Goal: Information Seeking & Learning: Check status

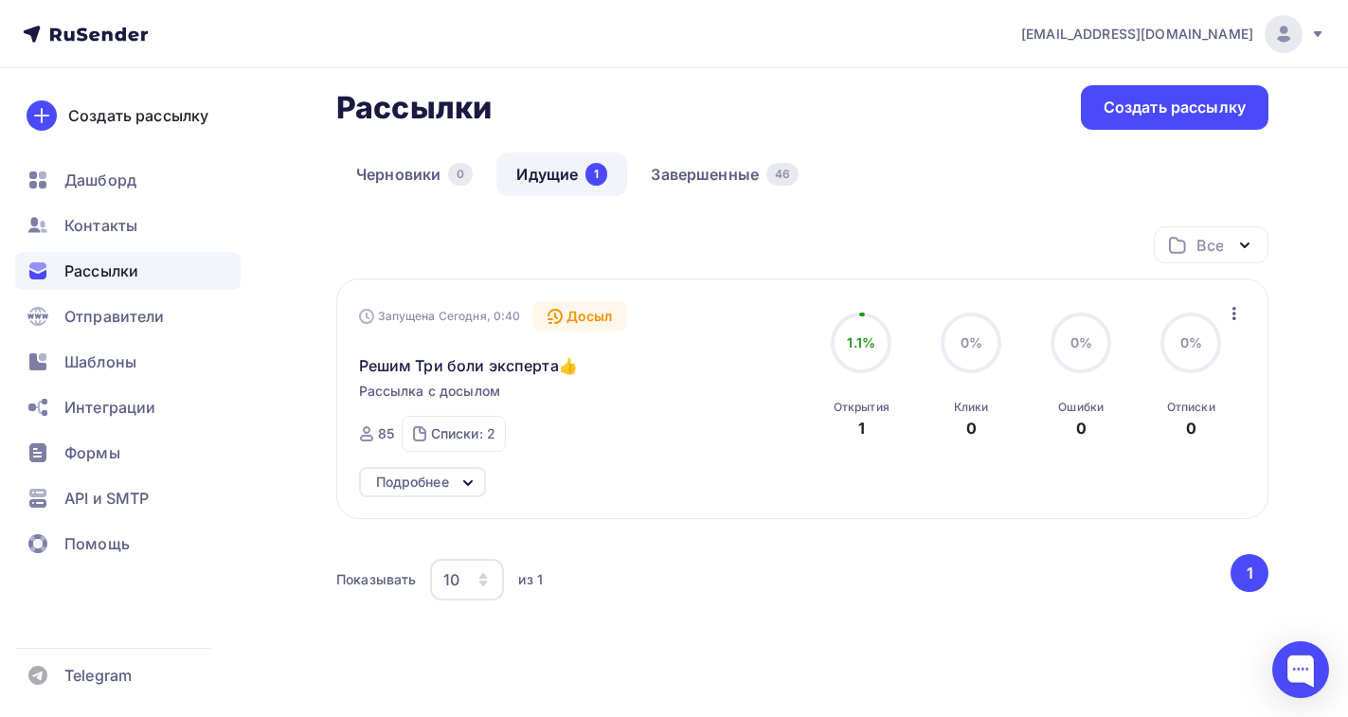
scroll to position [90, 0]
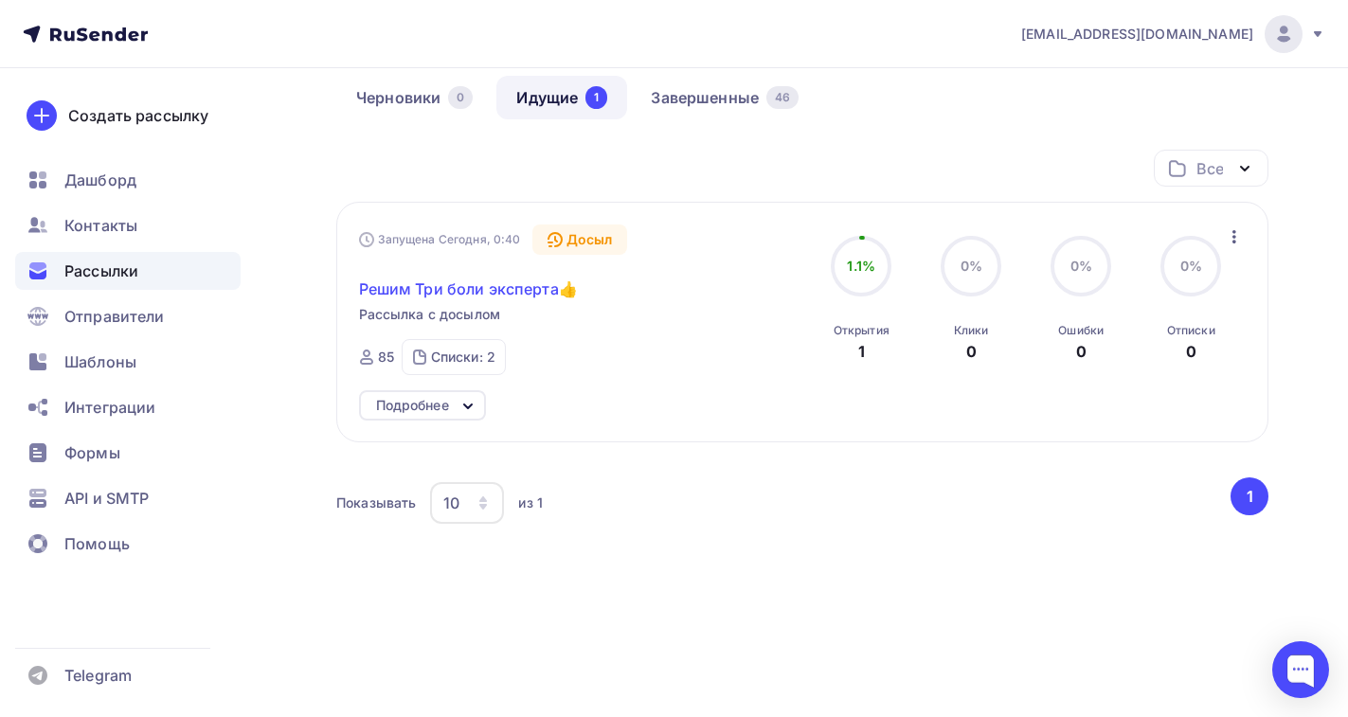
click at [449, 285] on span "Решим Три боли эксперта👍" at bounding box center [468, 289] width 219 height 23
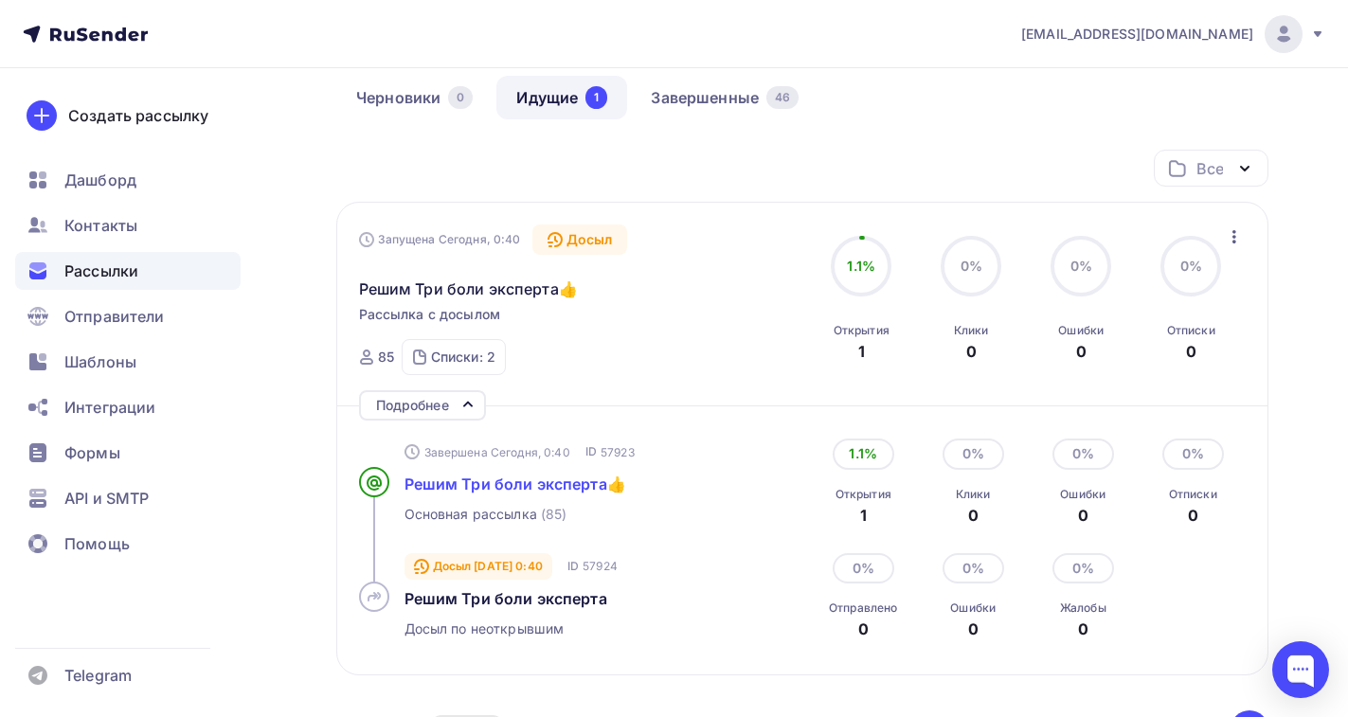
click at [508, 485] on span "Решим Три боли эксперта👍" at bounding box center [516, 484] width 222 height 19
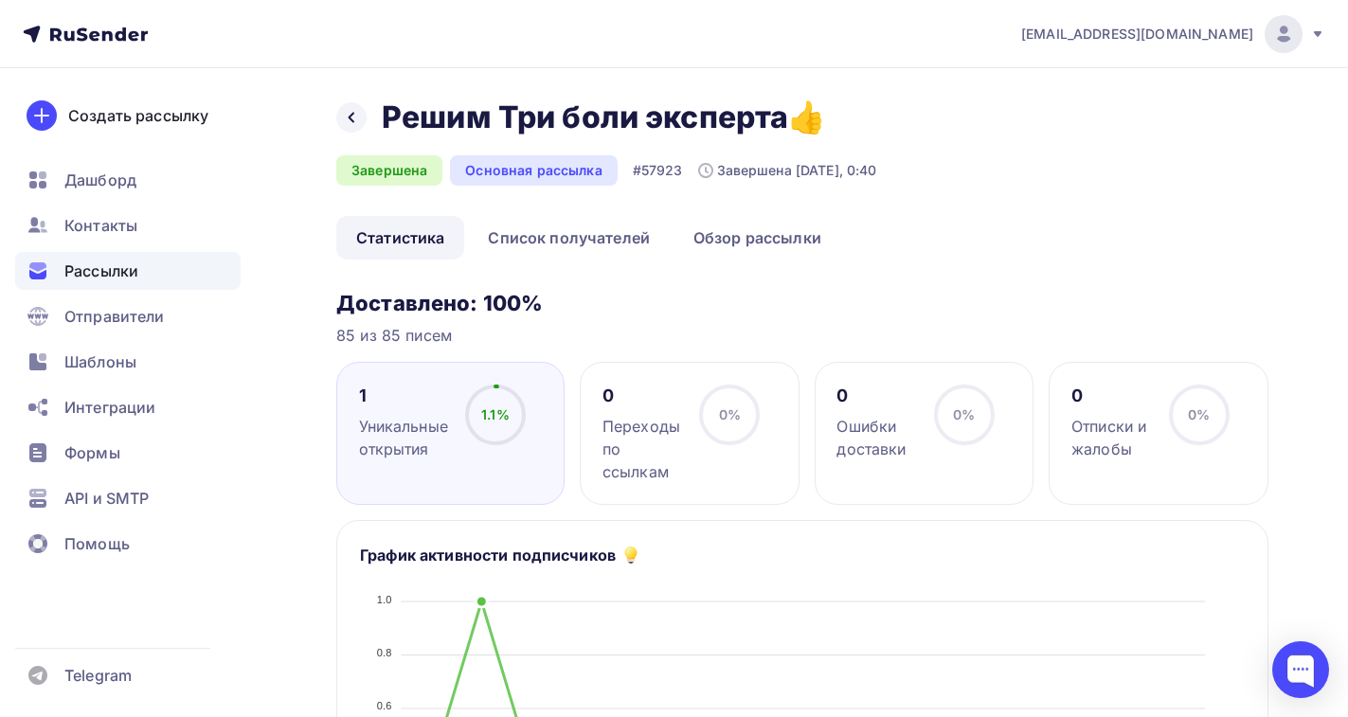
click at [380, 421] on div "Уникальные открытия" at bounding box center [403, 437] width 89 height 45
click at [527, 250] on link "Список получателей" at bounding box center [569, 238] width 202 height 44
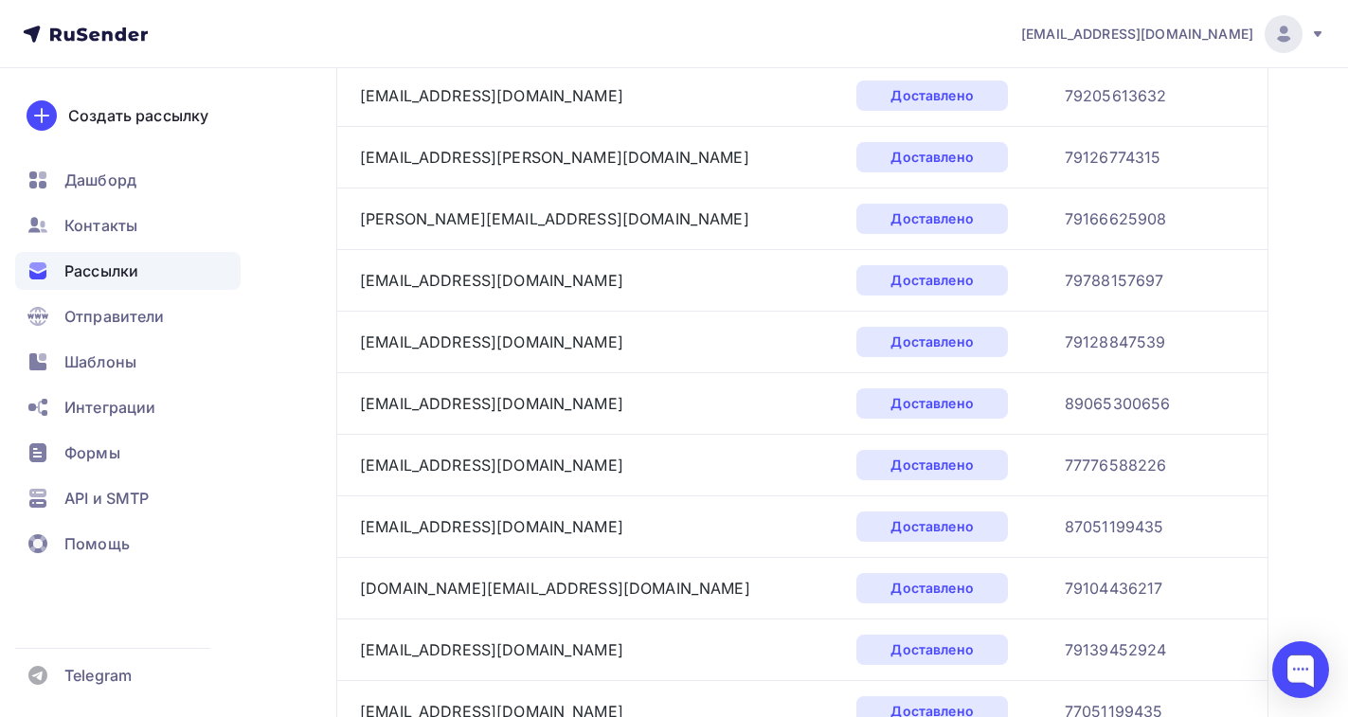
scroll to position [2912, 0]
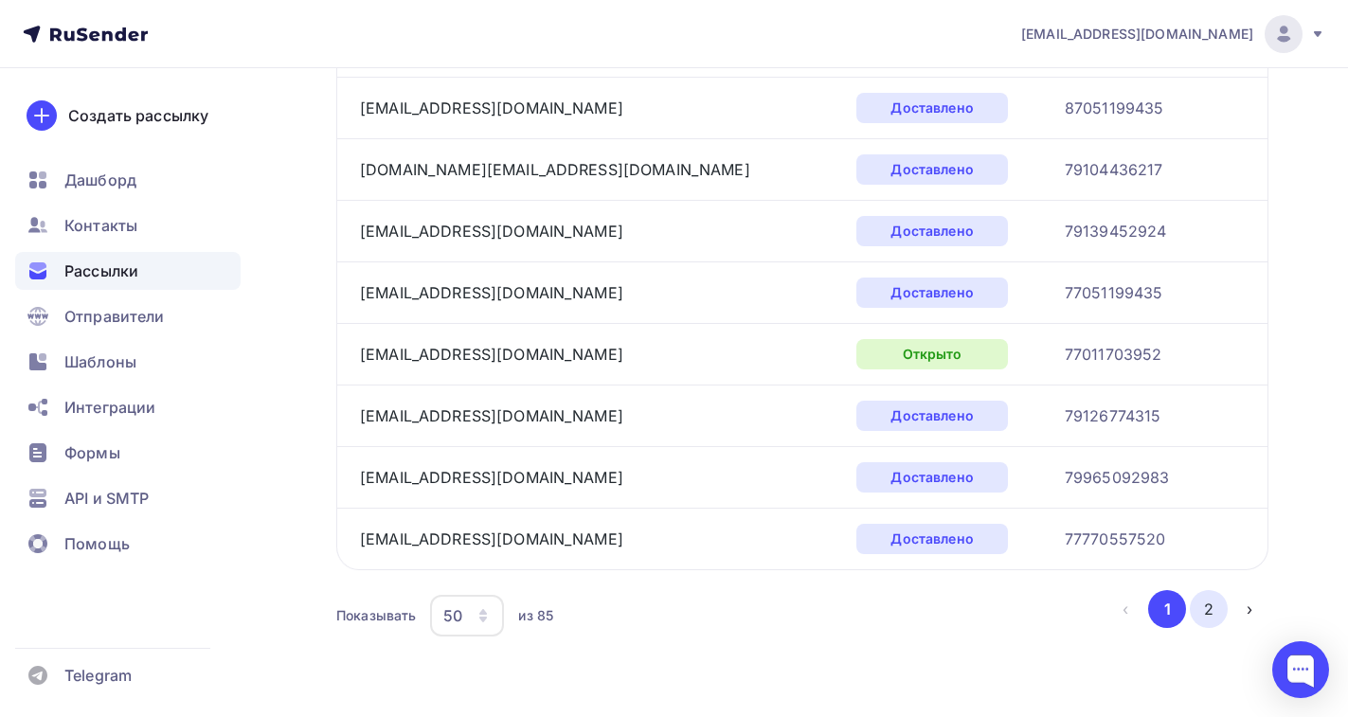
click at [1204, 618] on button "2" at bounding box center [1209, 609] width 38 height 38
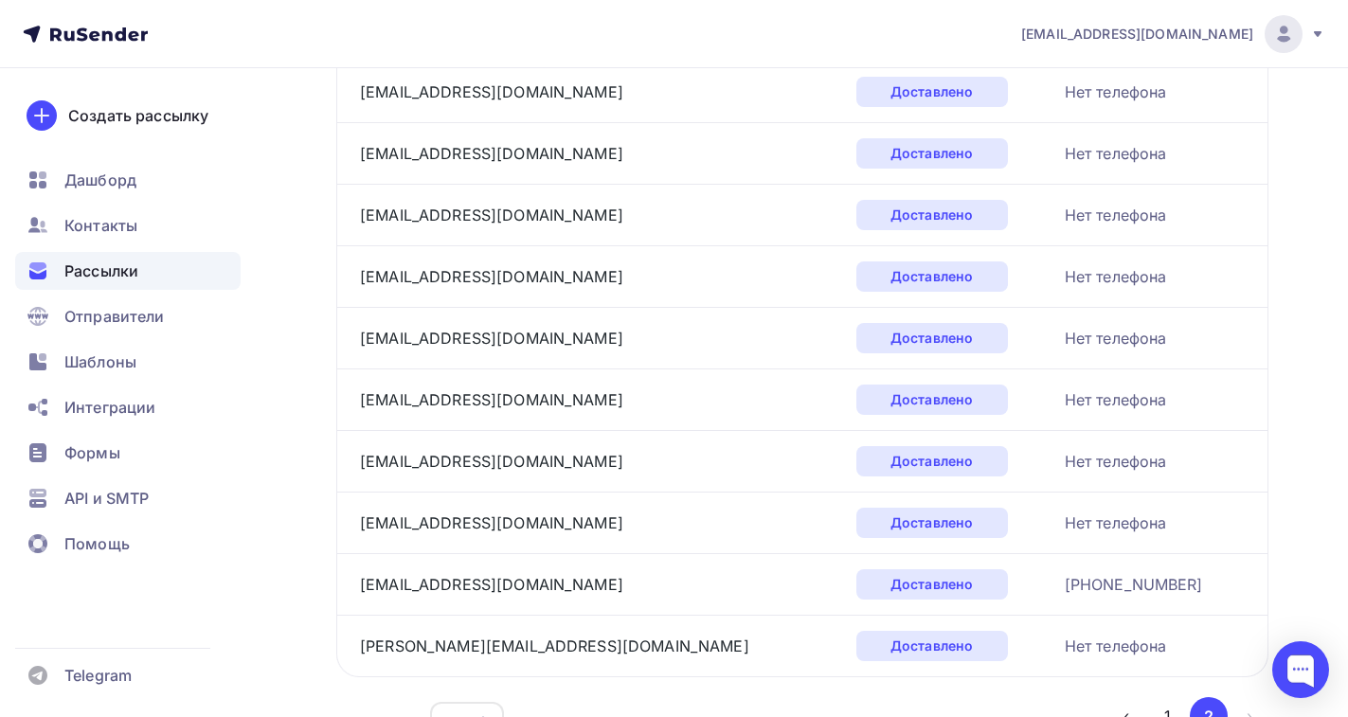
scroll to position [1988, 0]
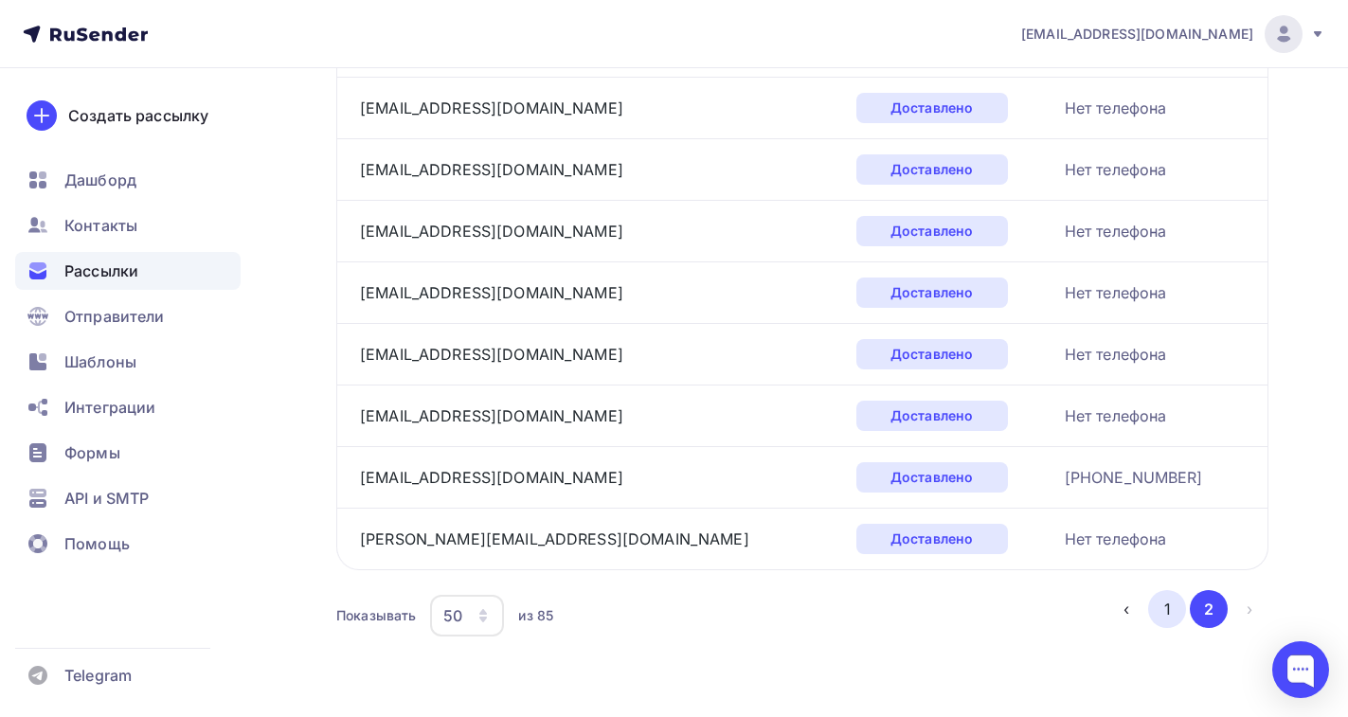
click at [1168, 603] on button "1" at bounding box center [1167, 609] width 38 height 38
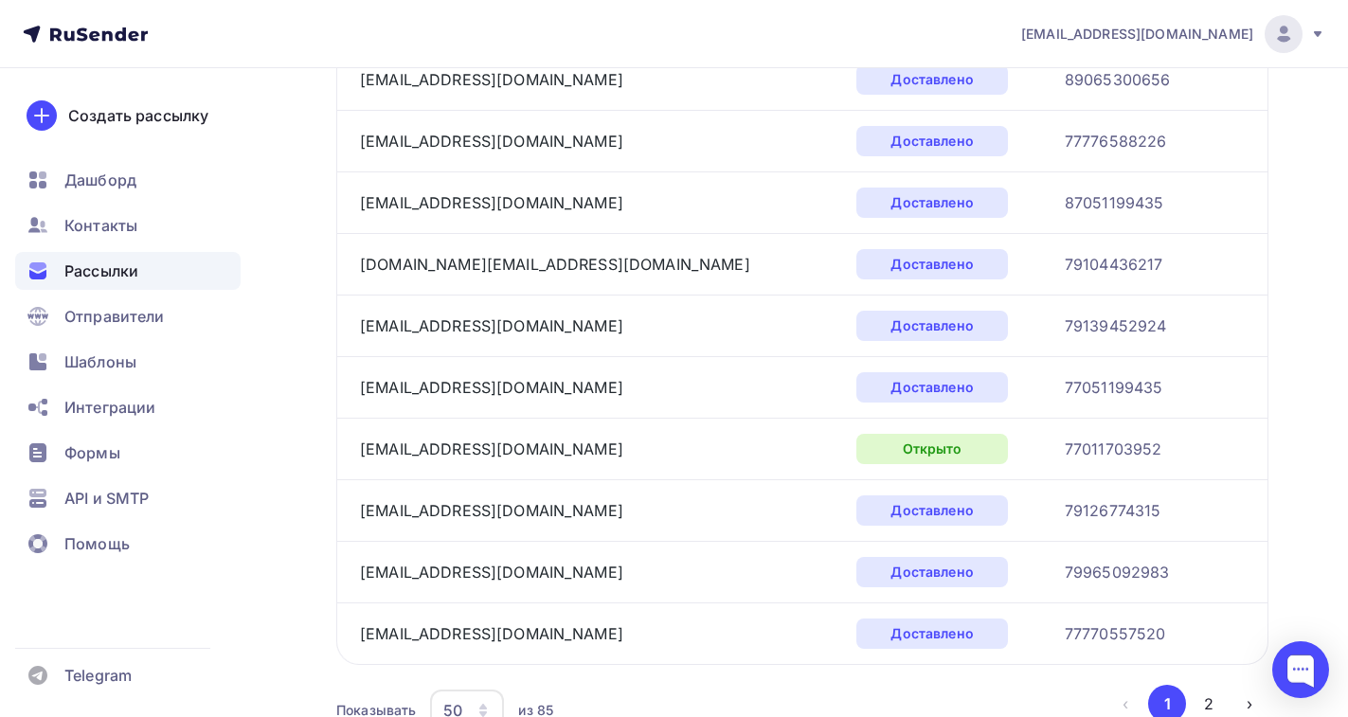
scroll to position [2912, 0]
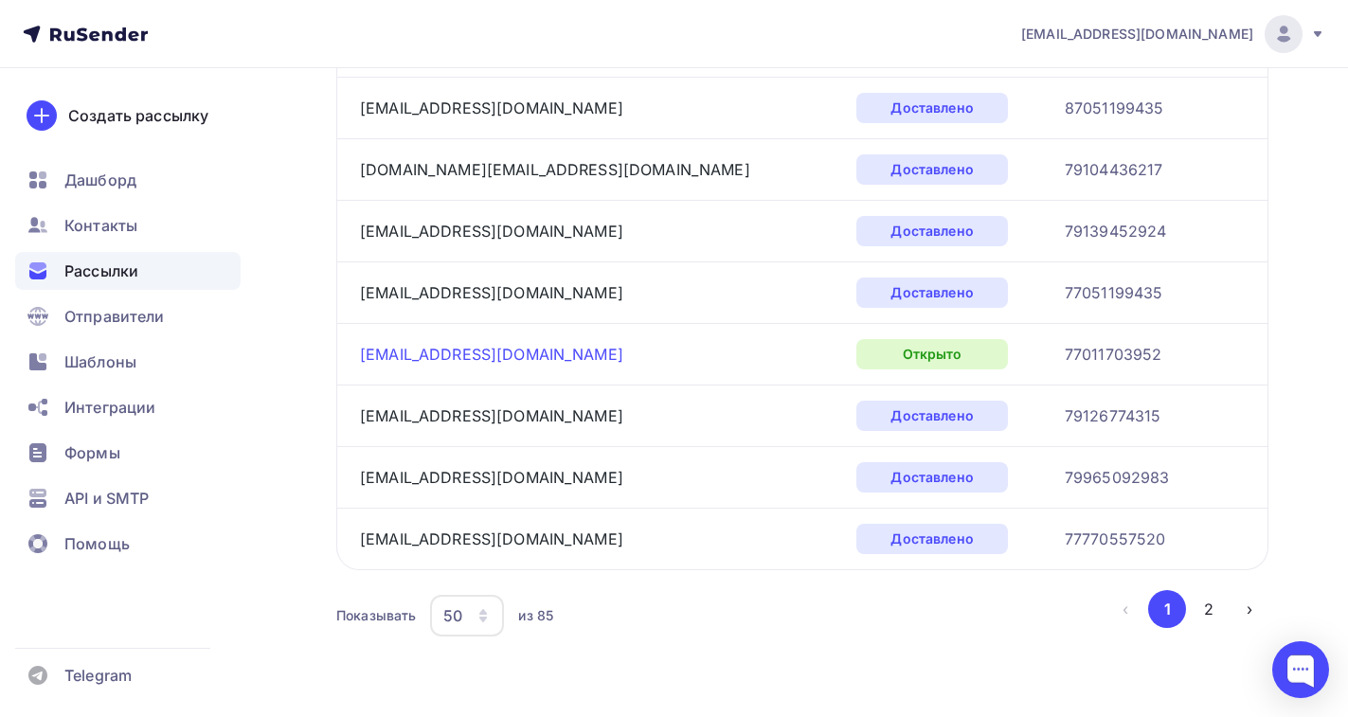
click at [466, 357] on link "[EMAIL_ADDRESS][DOMAIN_NAME]" at bounding box center [491, 354] width 263 height 19
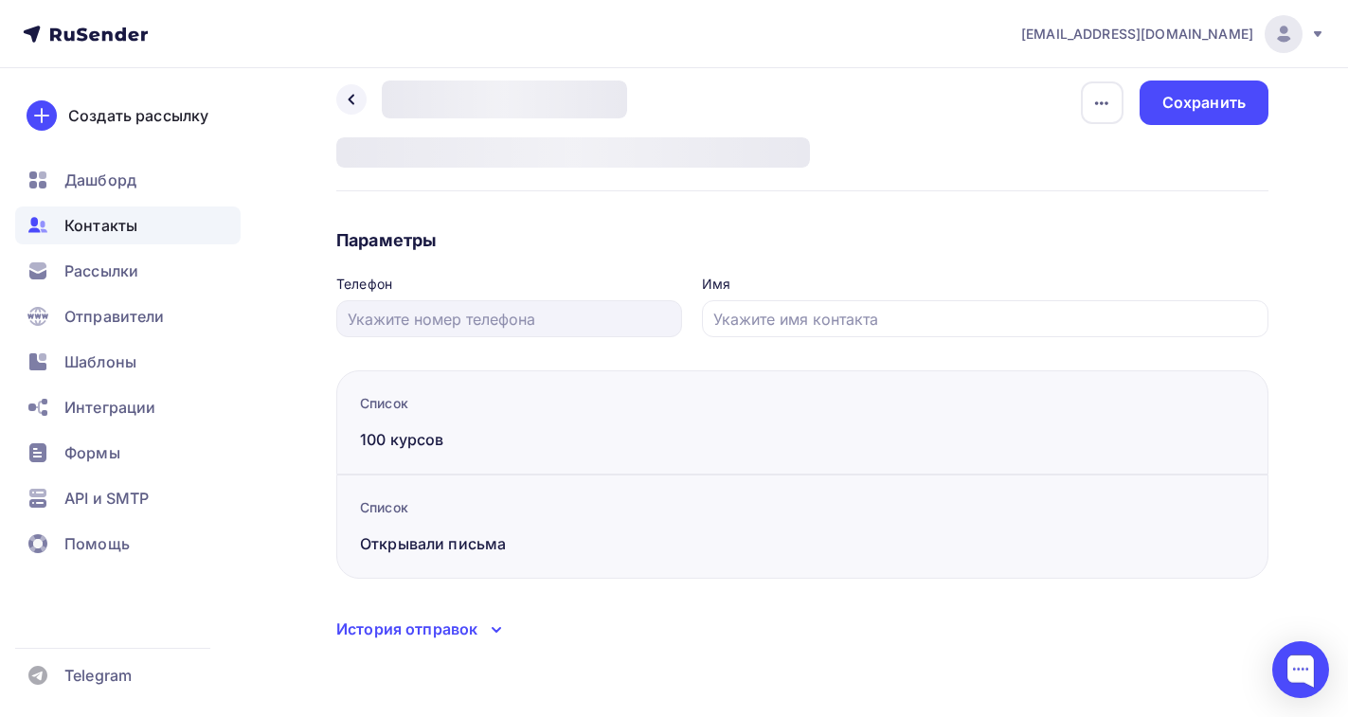
type input "77011703952"
type input "[PERSON_NAME]"
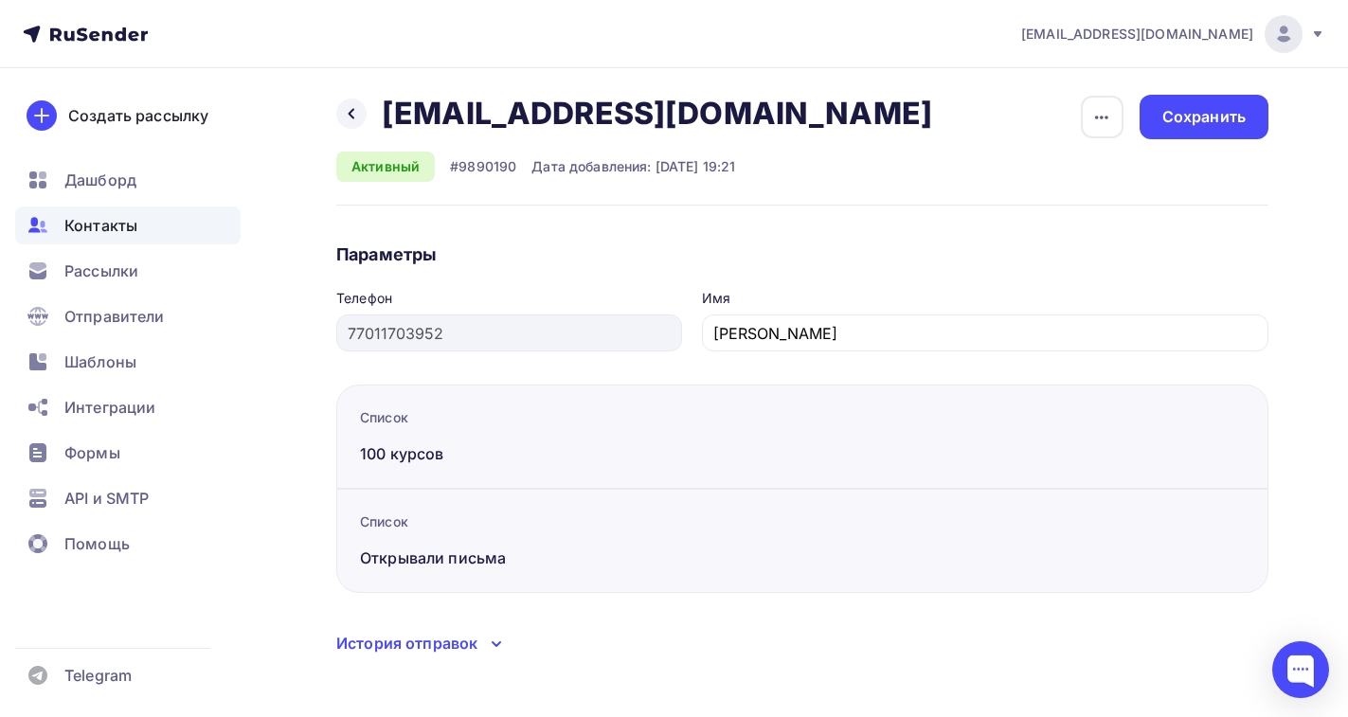
scroll to position [18, 0]
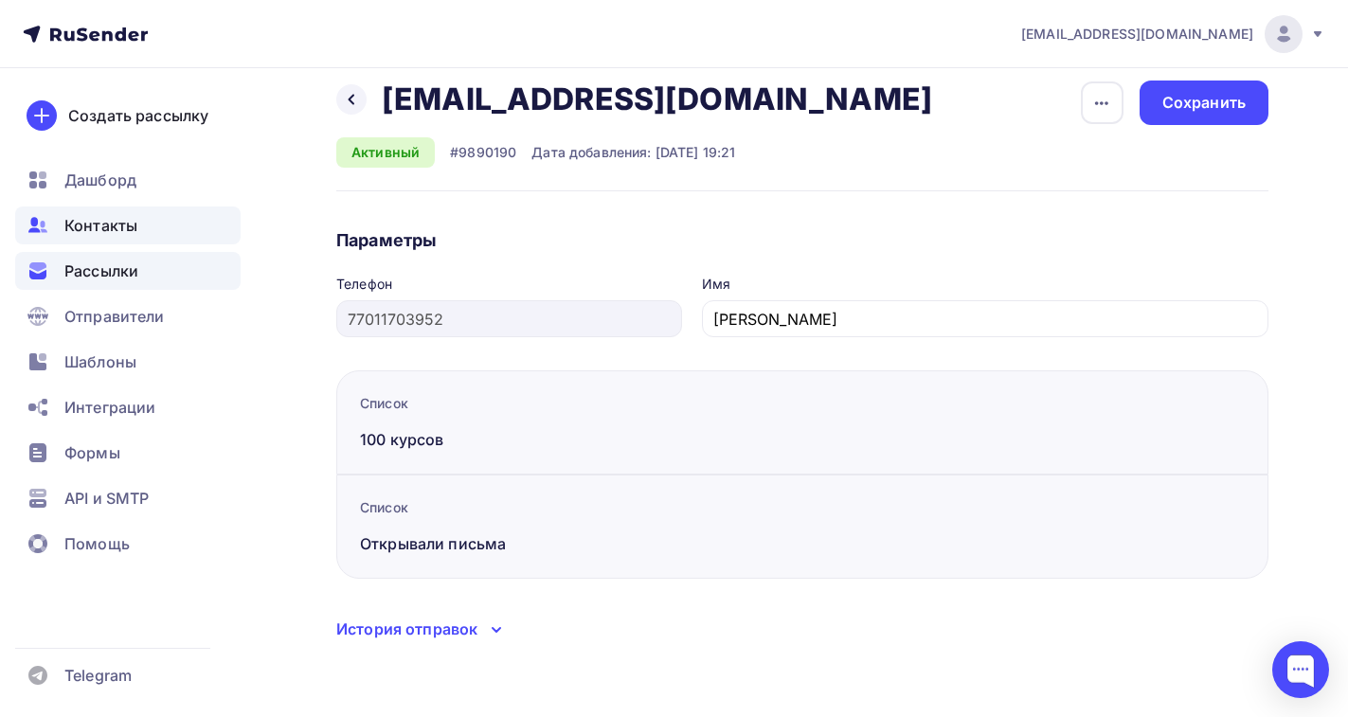
click at [93, 264] on span "Рассылки" at bounding box center [101, 271] width 74 height 23
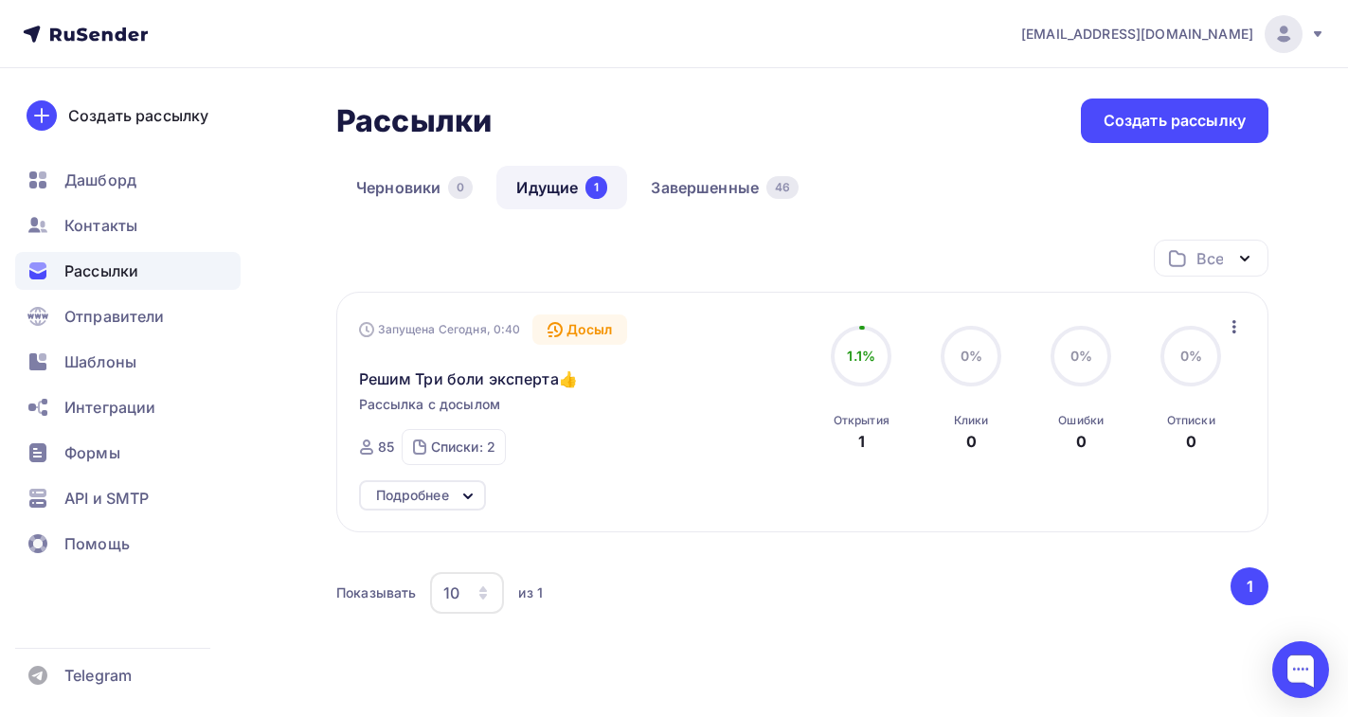
click at [565, 192] on link "Идущие 1" at bounding box center [562, 188] width 131 height 44
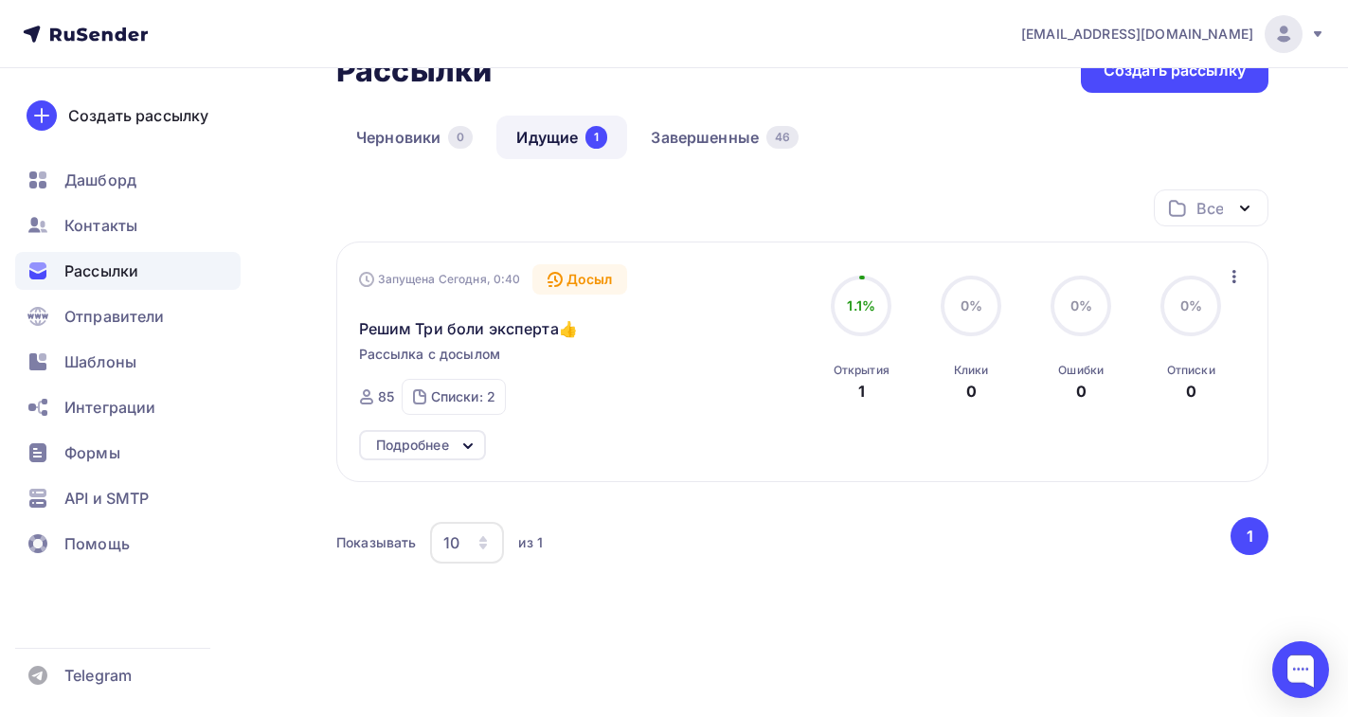
scroll to position [90, 0]
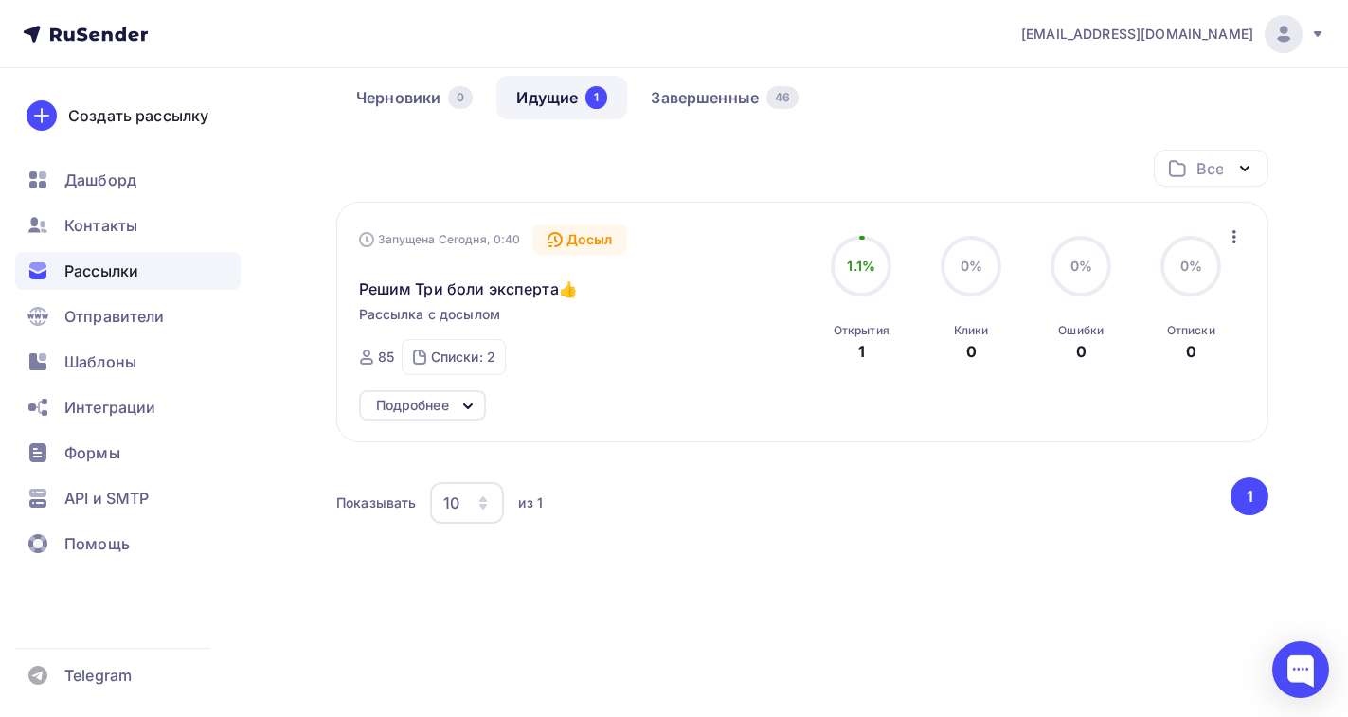
click at [466, 406] on icon at bounding box center [468, 407] width 8 height 4
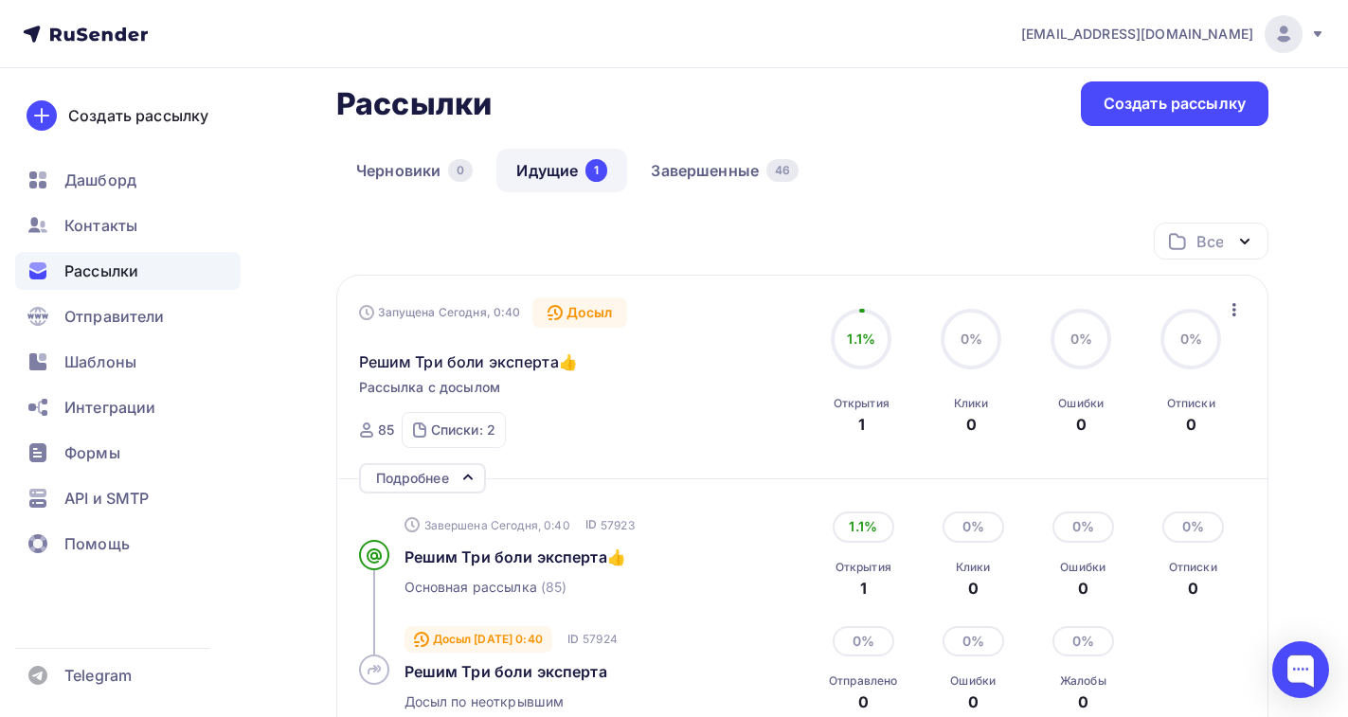
scroll to position [0, 0]
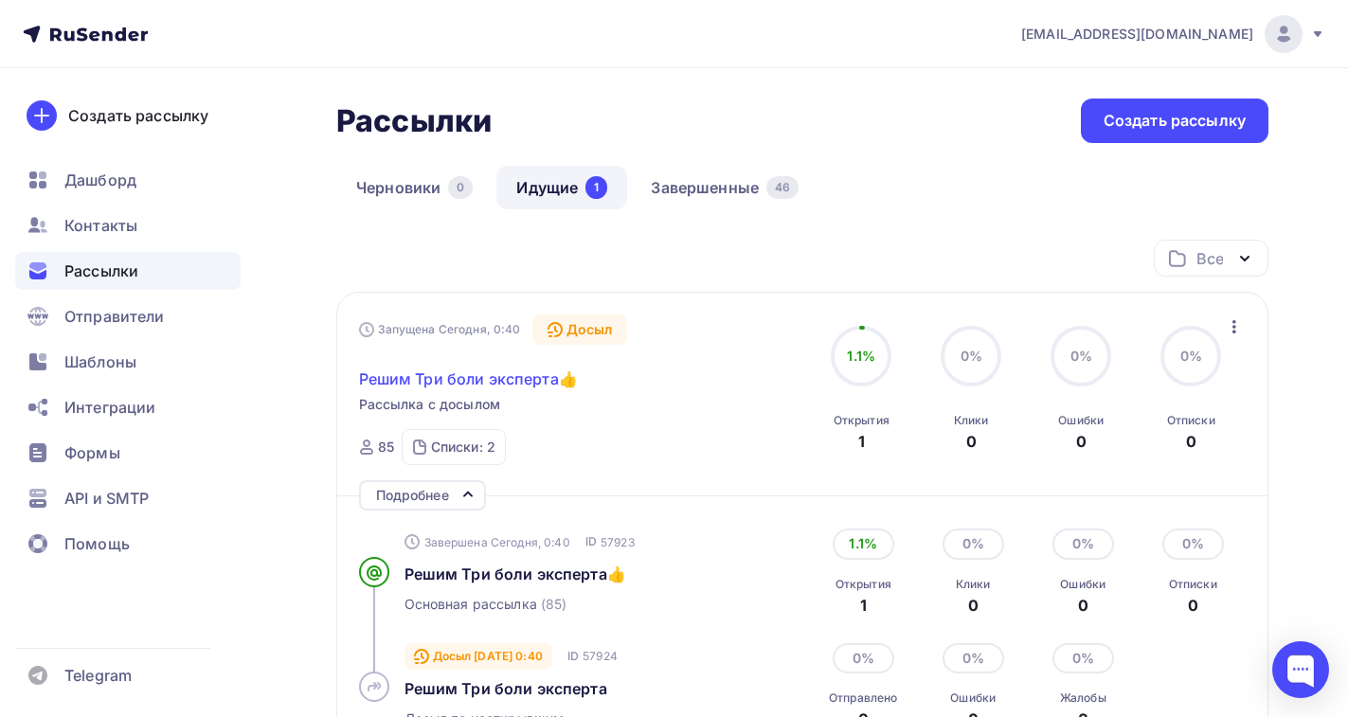
click at [490, 384] on span "Решим Три боли эксперта👍" at bounding box center [468, 379] width 219 height 23
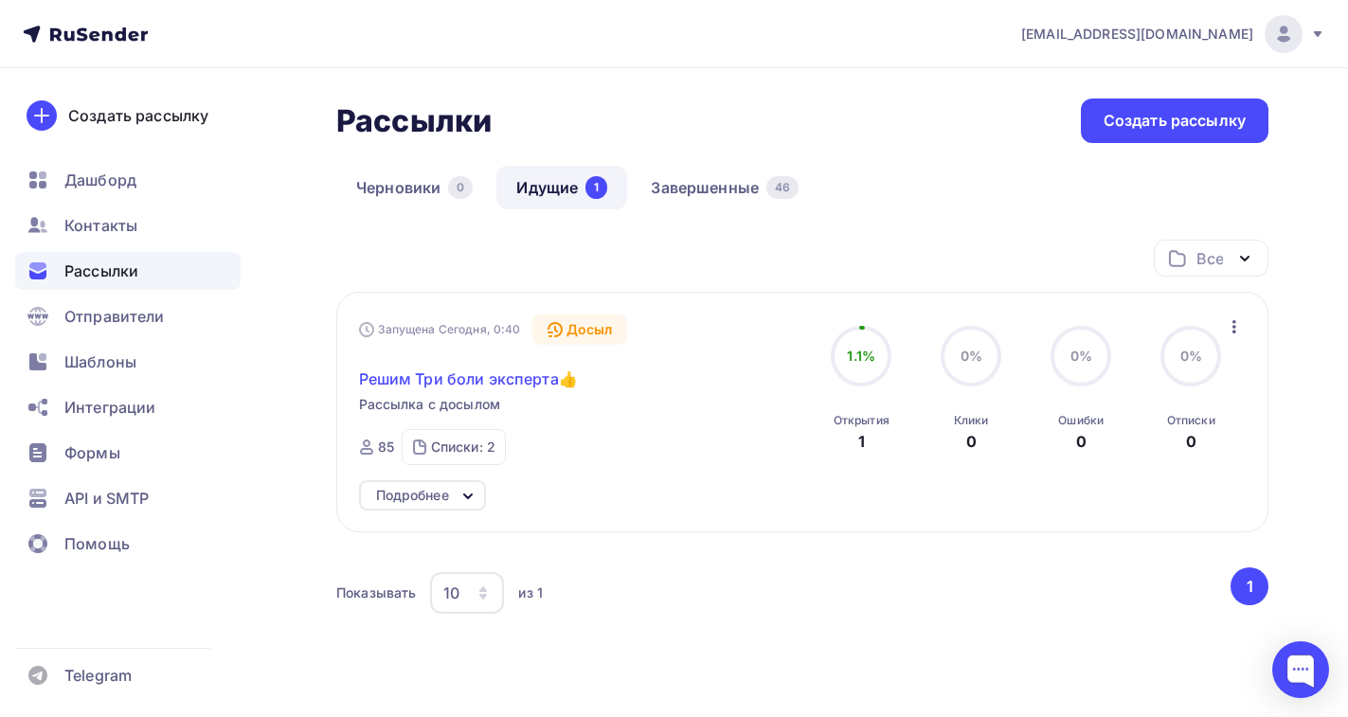
click at [487, 382] on span "Решим Три боли эксперта👍" at bounding box center [468, 379] width 219 height 23
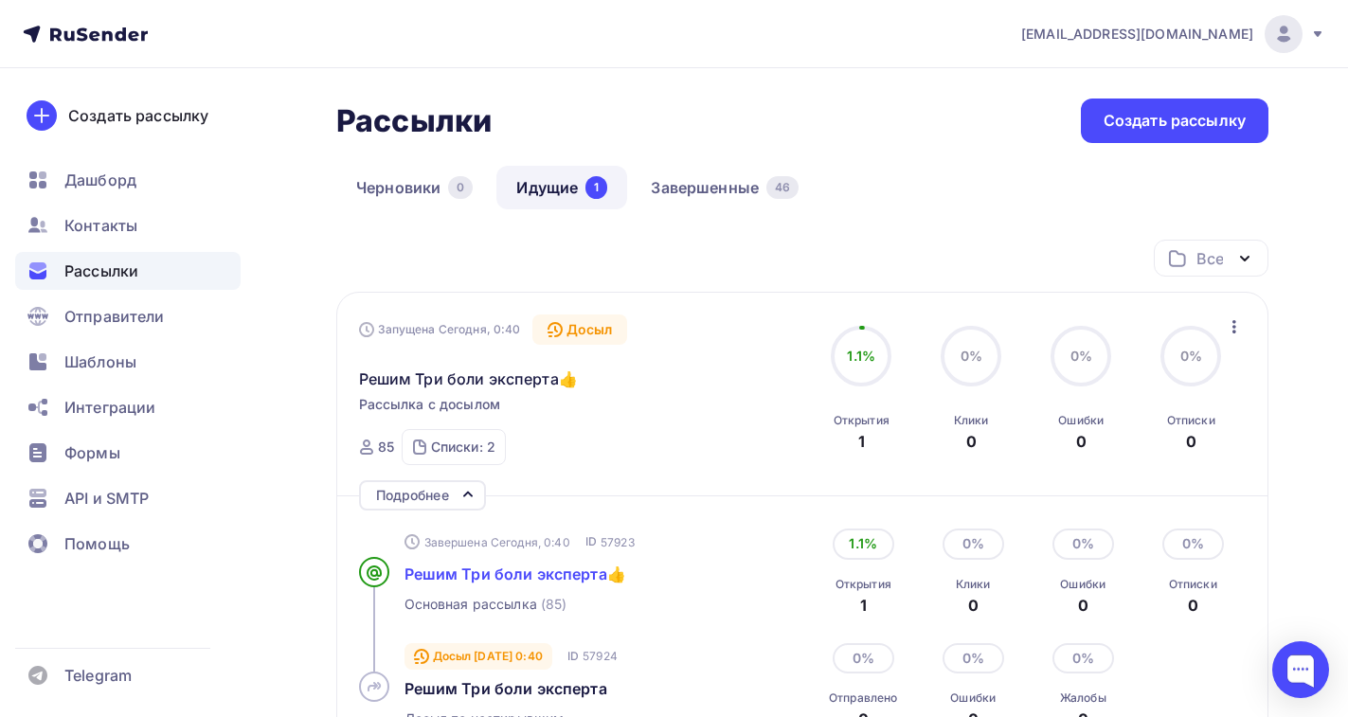
click at [486, 569] on span "Решим Три боли эксперта👍" at bounding box center [516, 574] width 222 height 19
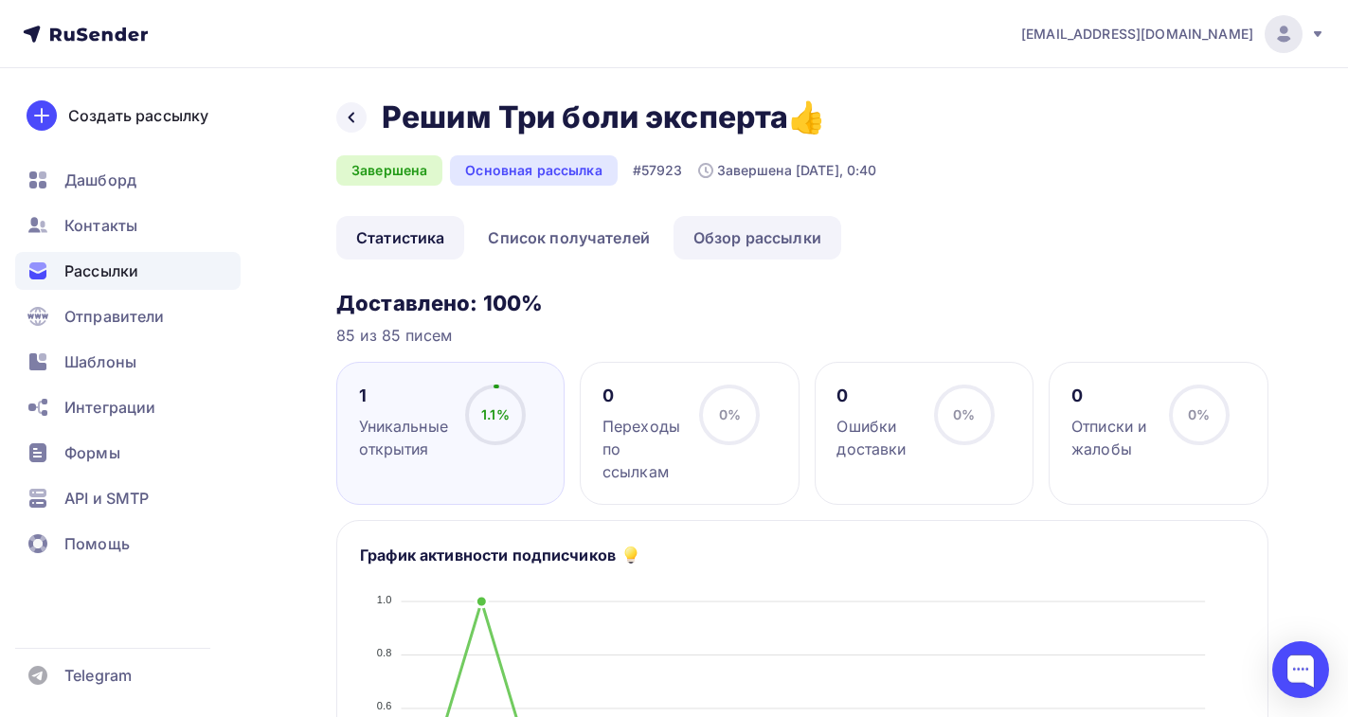
click at [719, 244] on link "Обзор рассылки" at bounding box center [758, 238] width 168 height 44
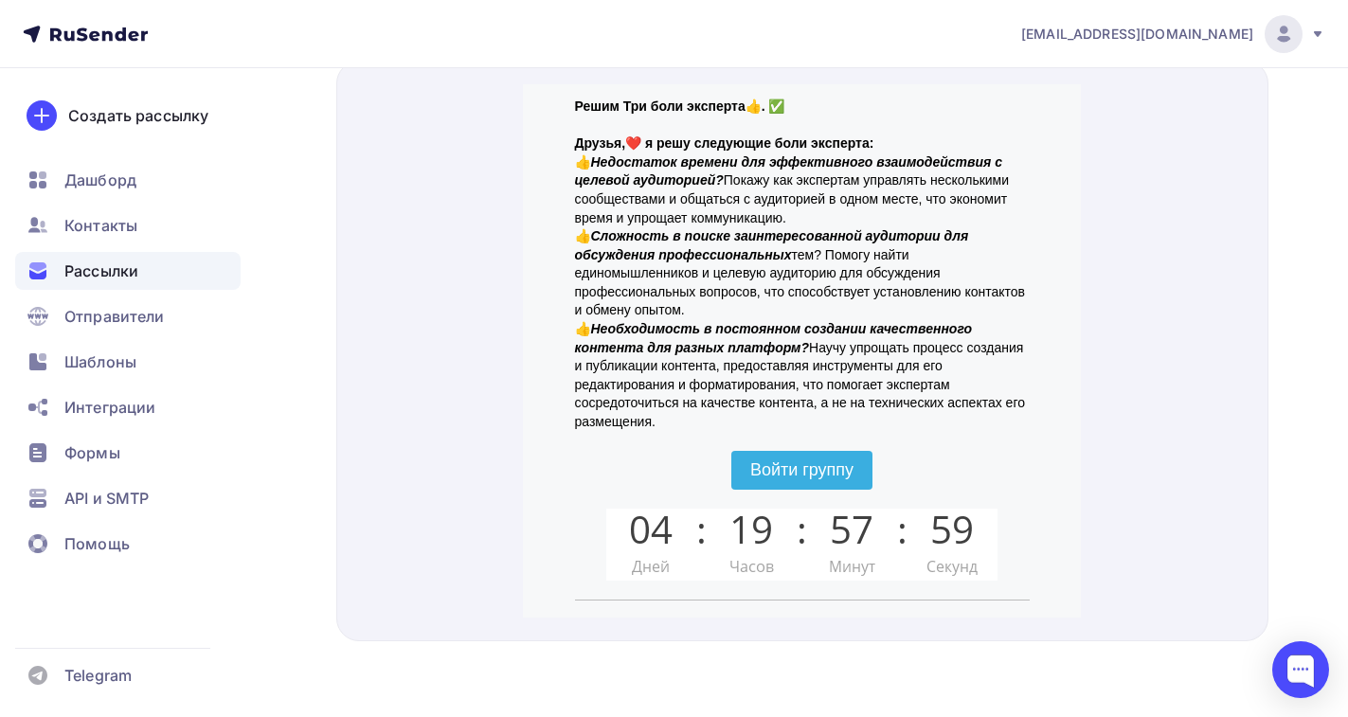
scroll to position [295, 0]
drag, startPoint x: 1072, startPoint y: 177, endPoint x: 1634, endPoint y: 431, distance: 616.6
click at [807, 444] on span "Войти группу" at bounding box center [801, 446] width 103 height 19
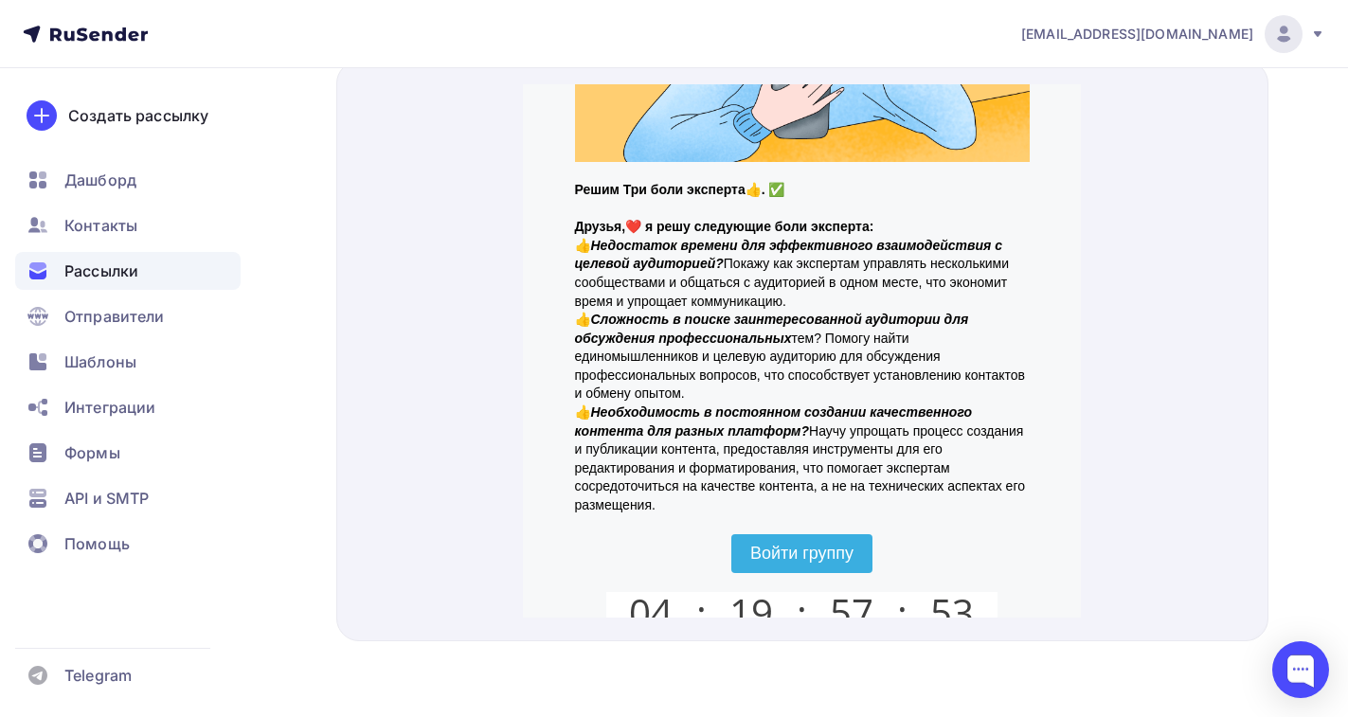
scroll to position [0, 0]
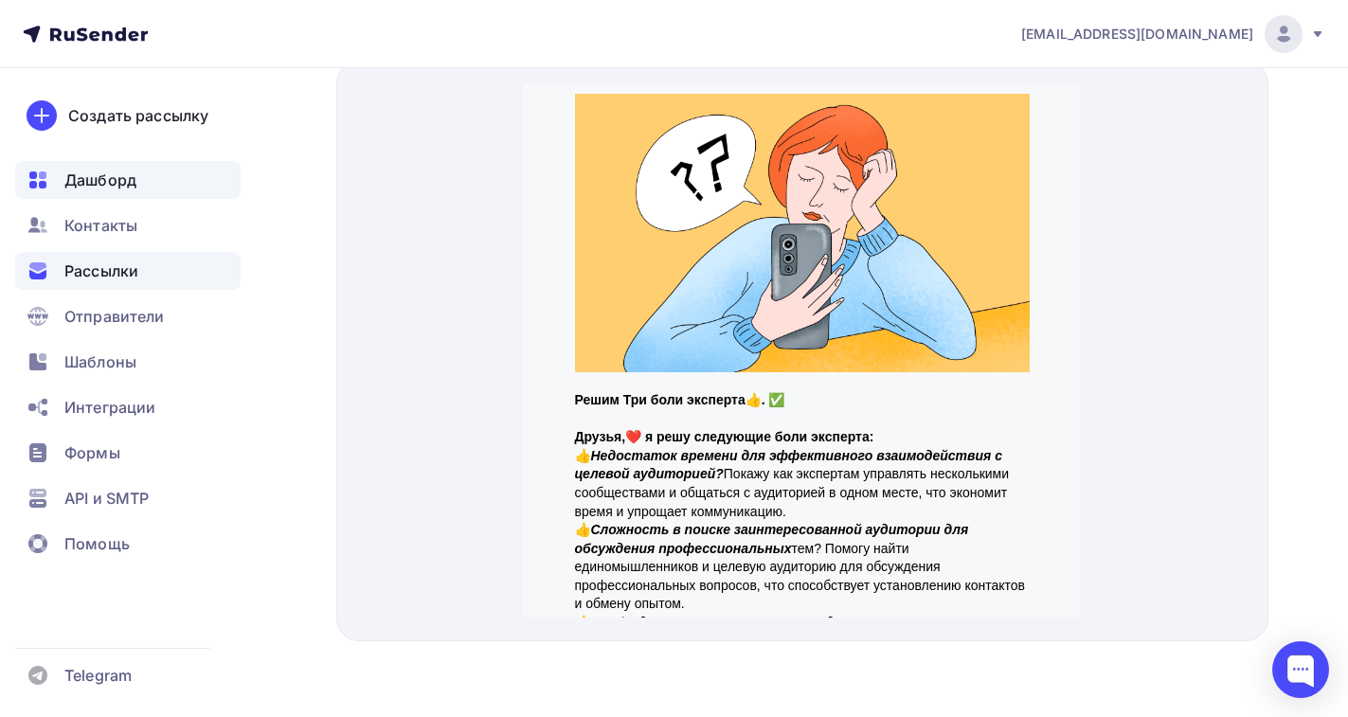
click at [101, 186] on span "Дашборд" at bounding box center [100, 180] width 72 height 23
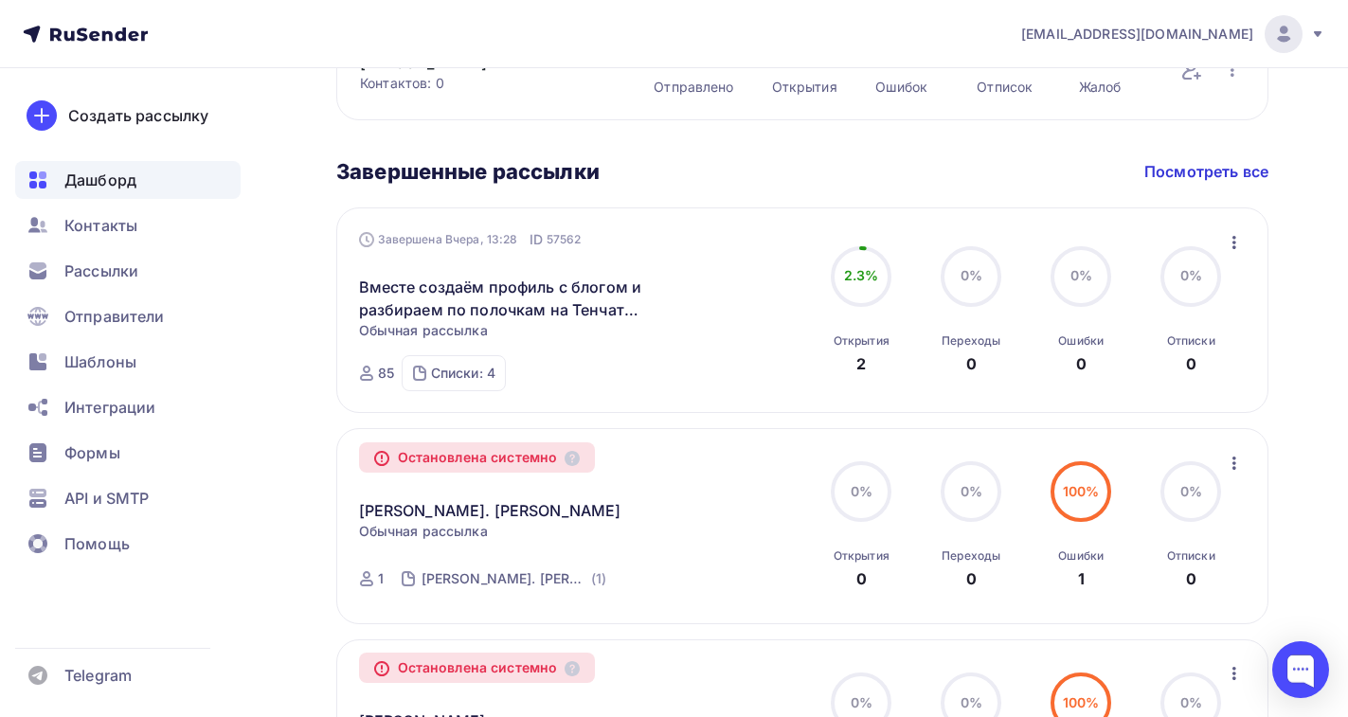
scroll to position [948, 0]
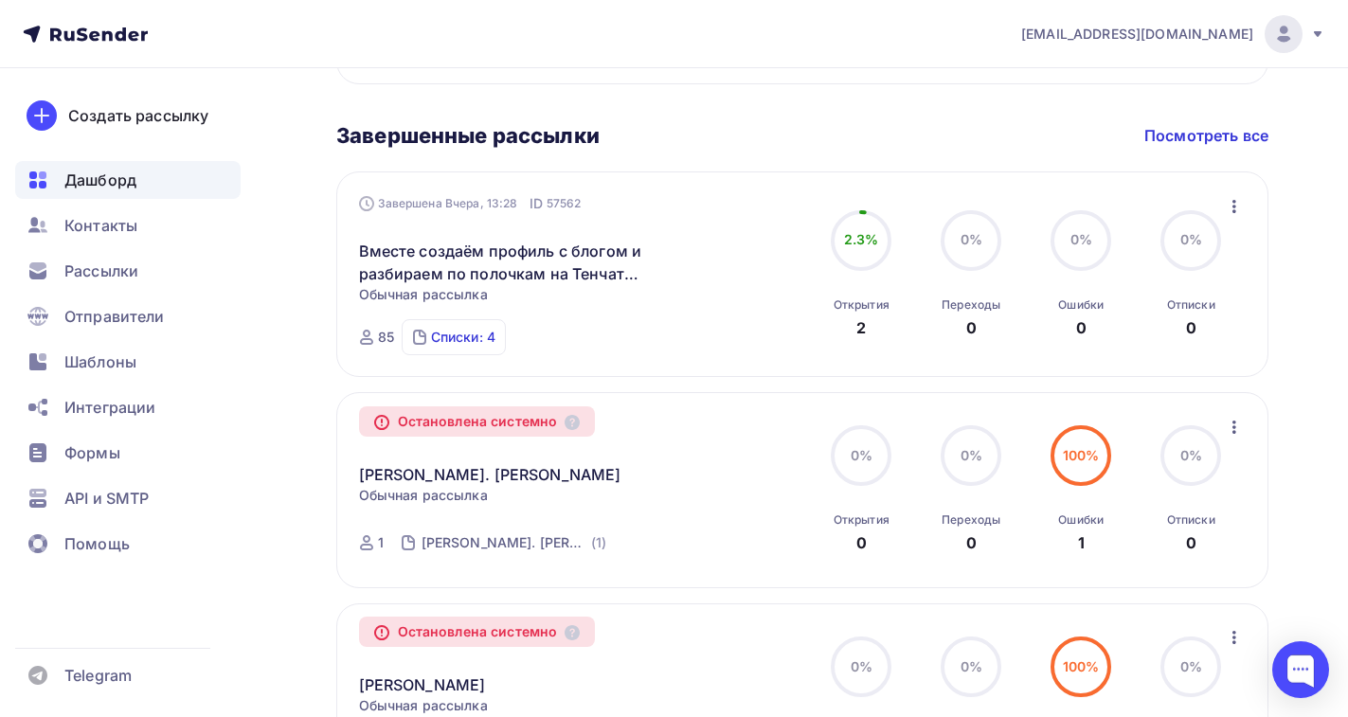
click at [449, 328] on div "Списки: 4" at bounding box center [463, 337] width 64 height 19
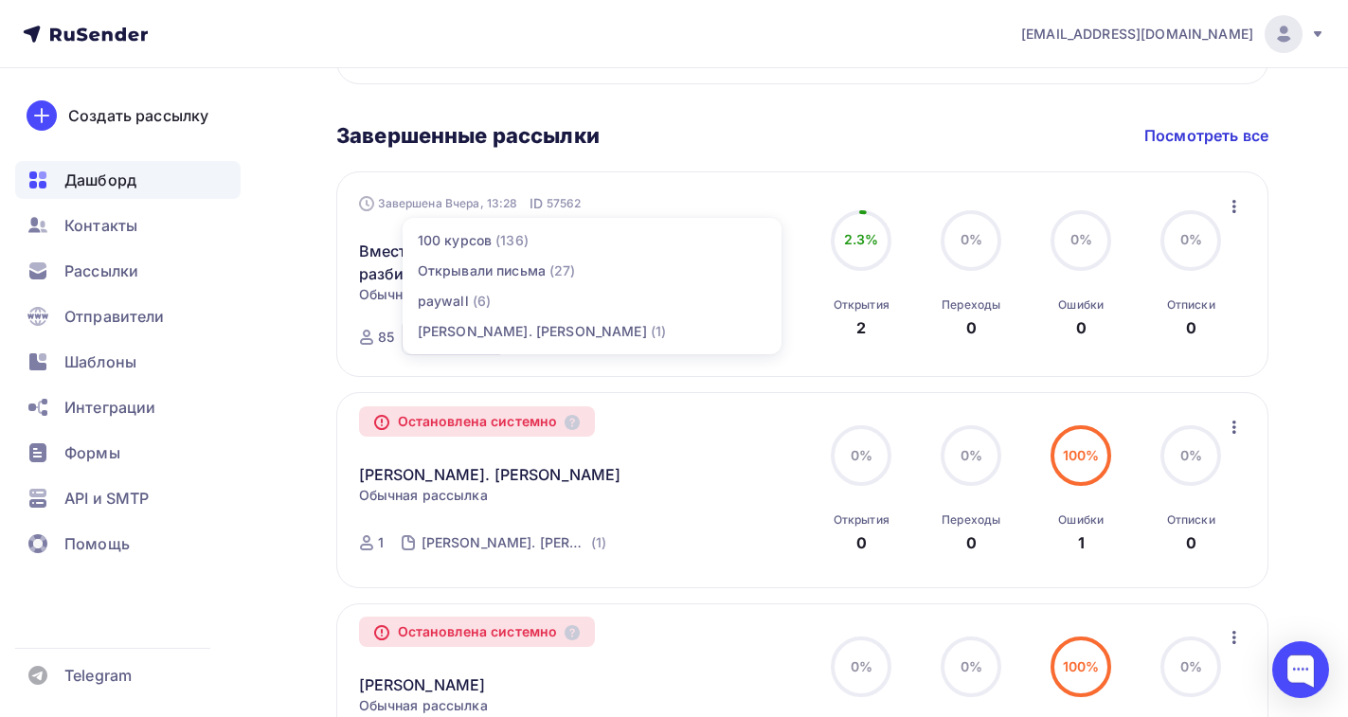
click at [319, 342] on div "[PERSON_NAME] Пару шагов, чтобы начать работу! Закрыть Выполните эти шаги, чтоб…" at bounding box center [674, 353] width 1348 height 2464
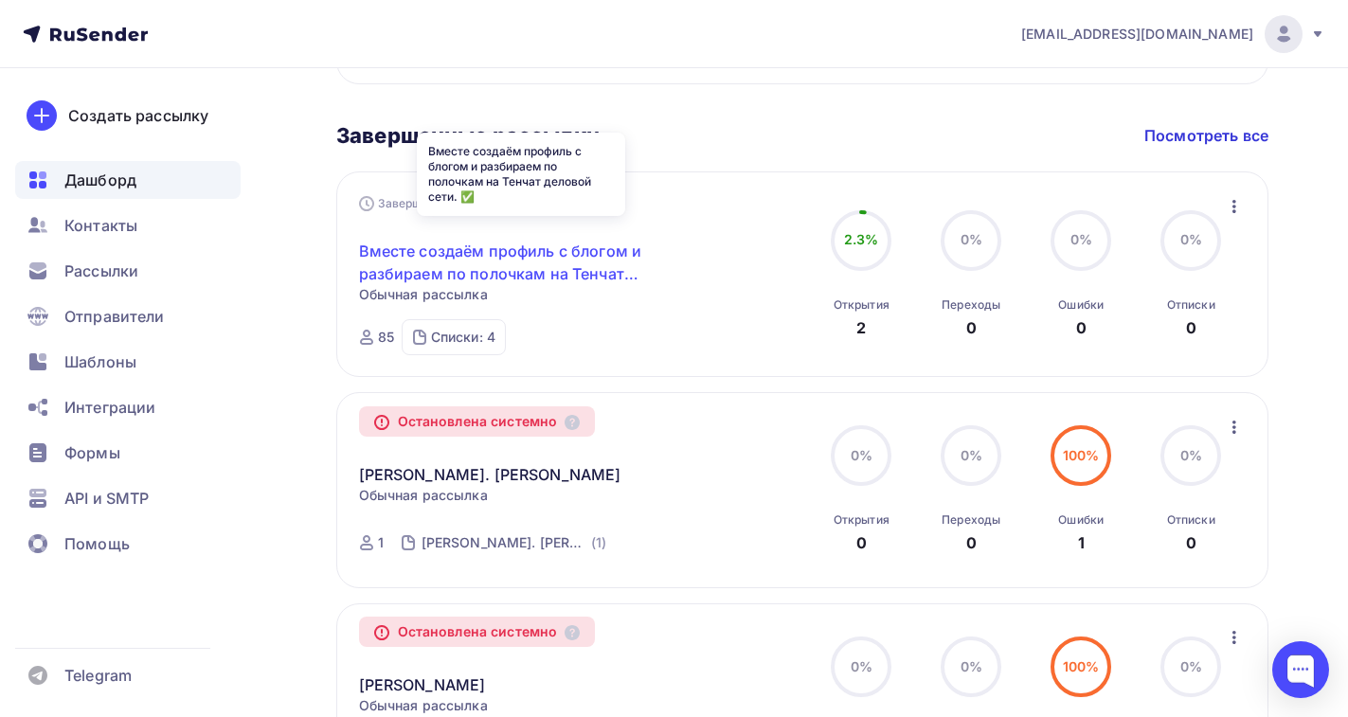
click at [518, 246] on link "Вместе создаём профиль с блогом и разбираем по полочкам на Тенчат деловой сети.…" at bounding box center [521, 262] width 325 height 45
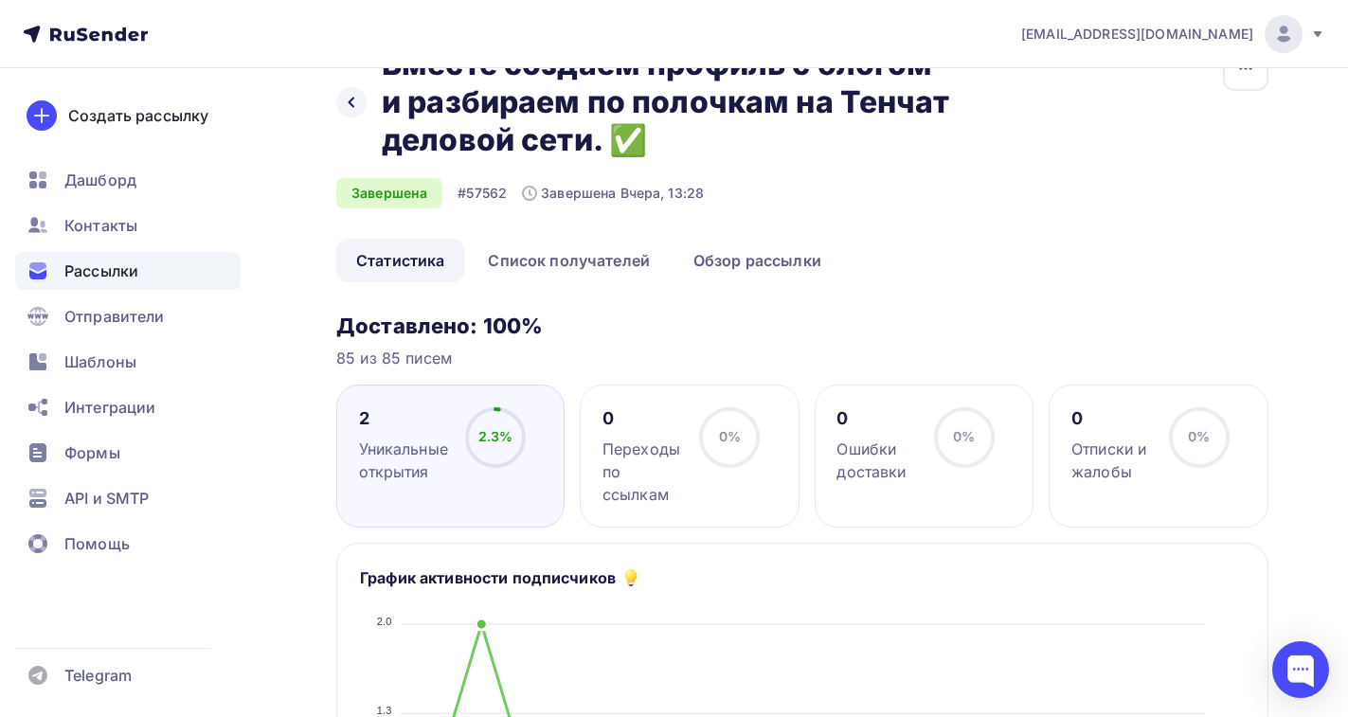
scroll to position [95, 0]
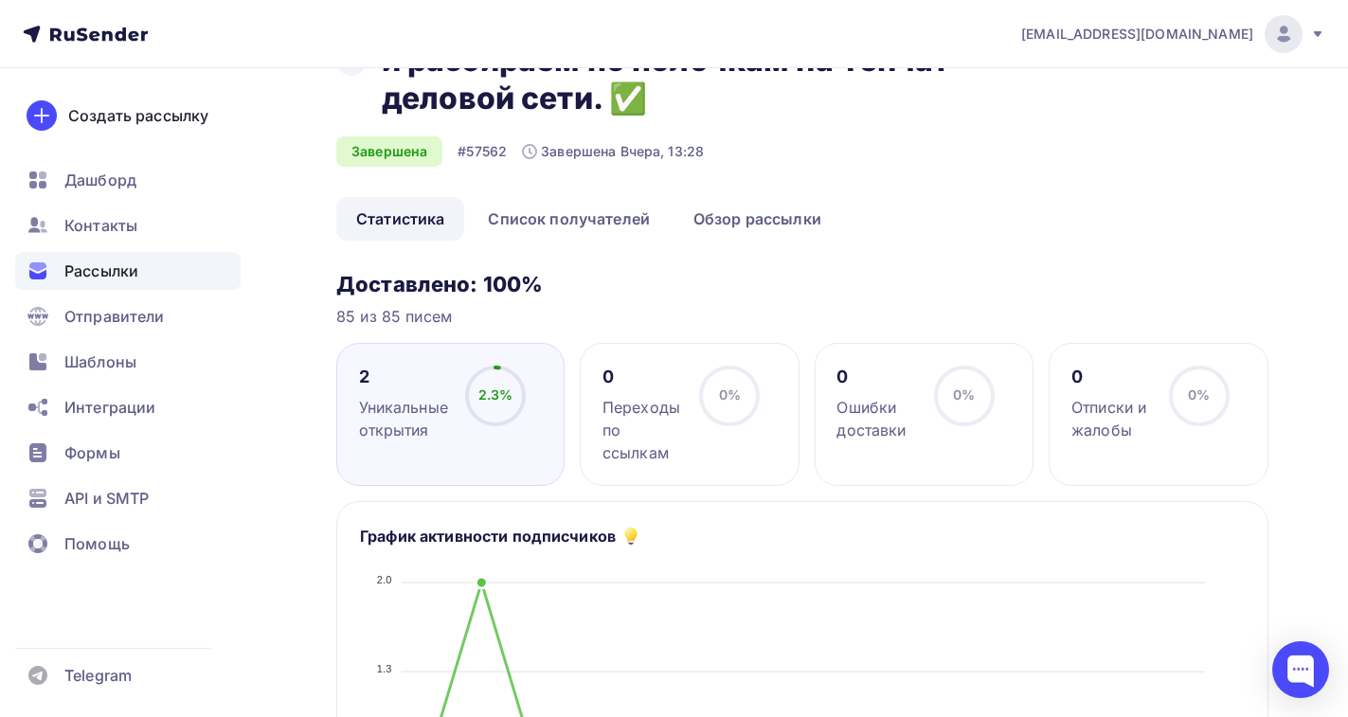
click at [407, 412] on div "Уникальные открытия" at bounding box center [403, 418] width 89 height 45
click at [560, 215] on link "Список получателей" at bounding box center [569, 219] width 202 height 44
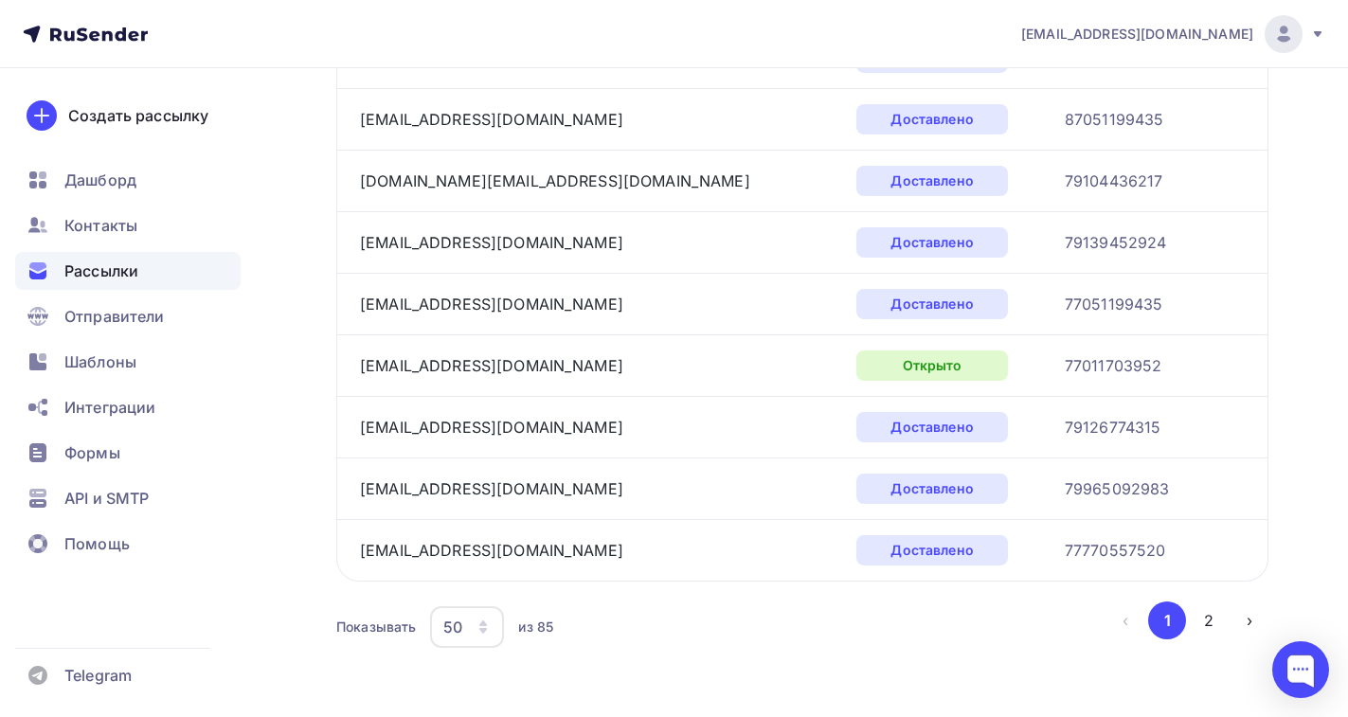
scroll to position [2988, 0]
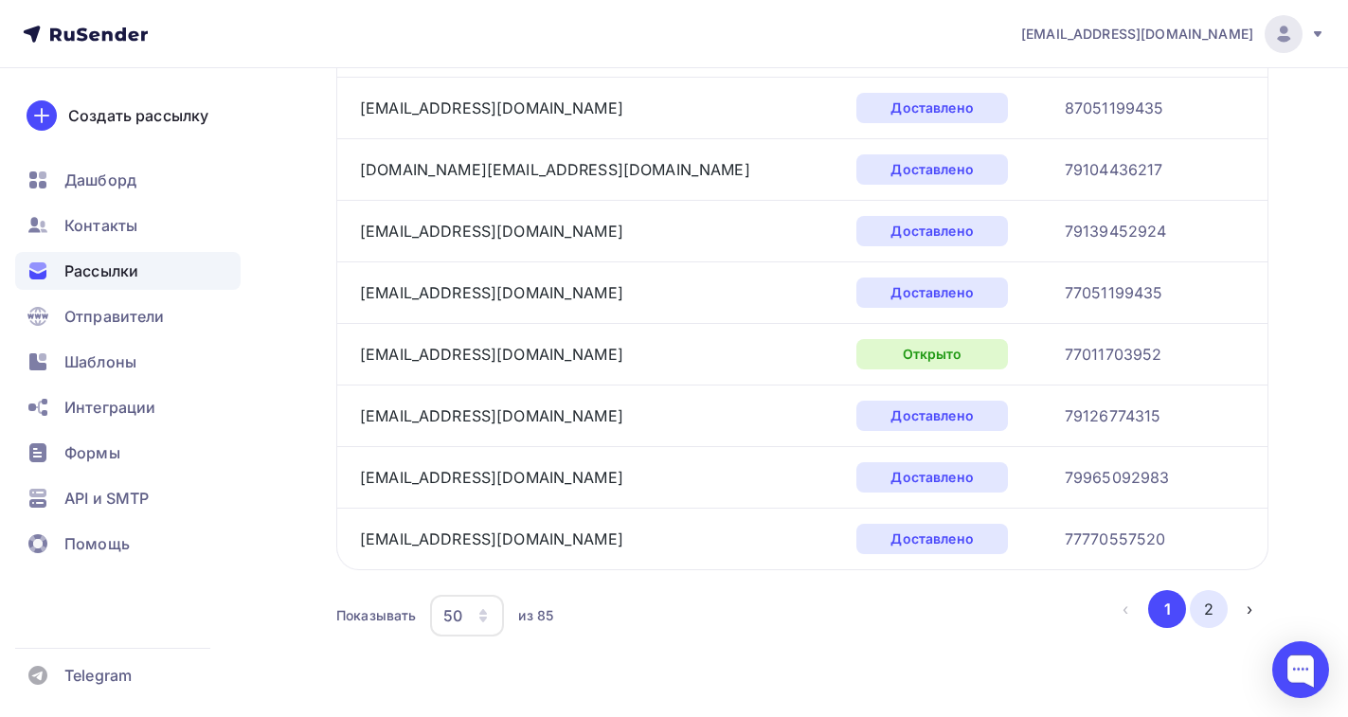
click at [1202, 610] on button "2" at bounding box center [1209, 609] width 38 height 38
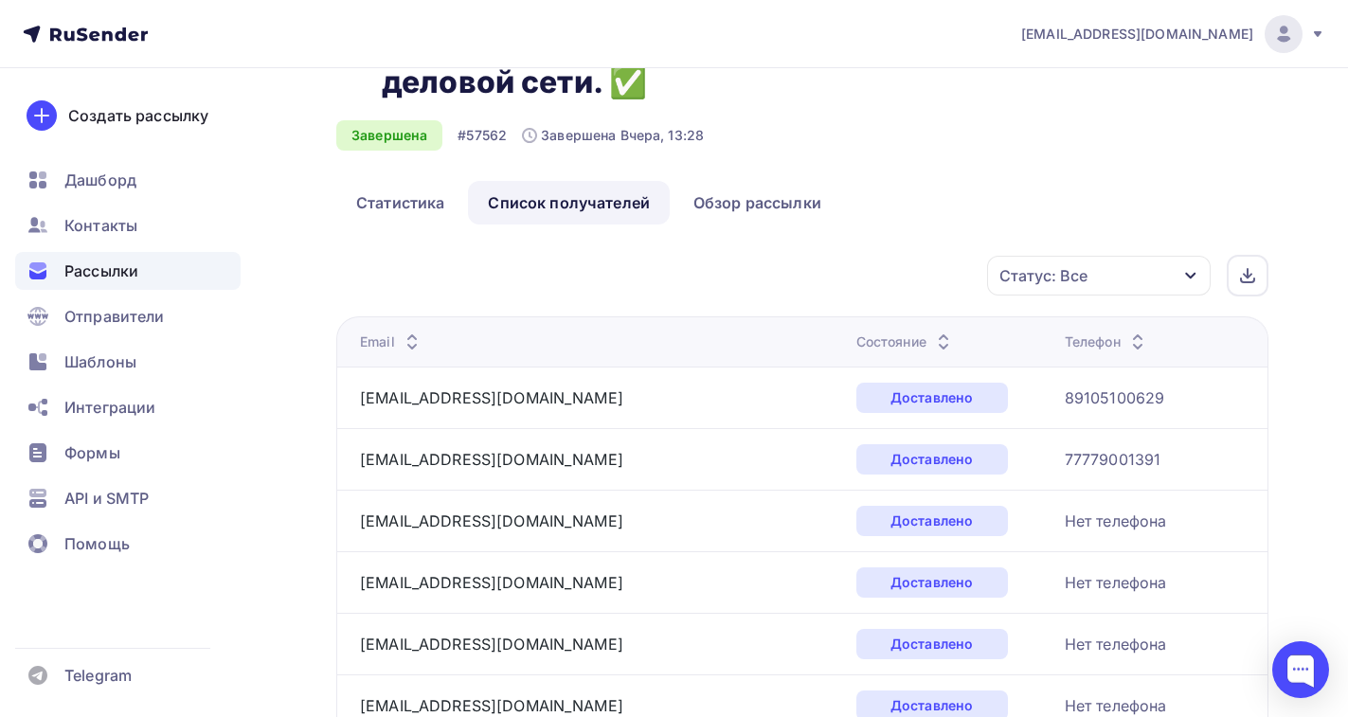
scroll to position [74, 0]
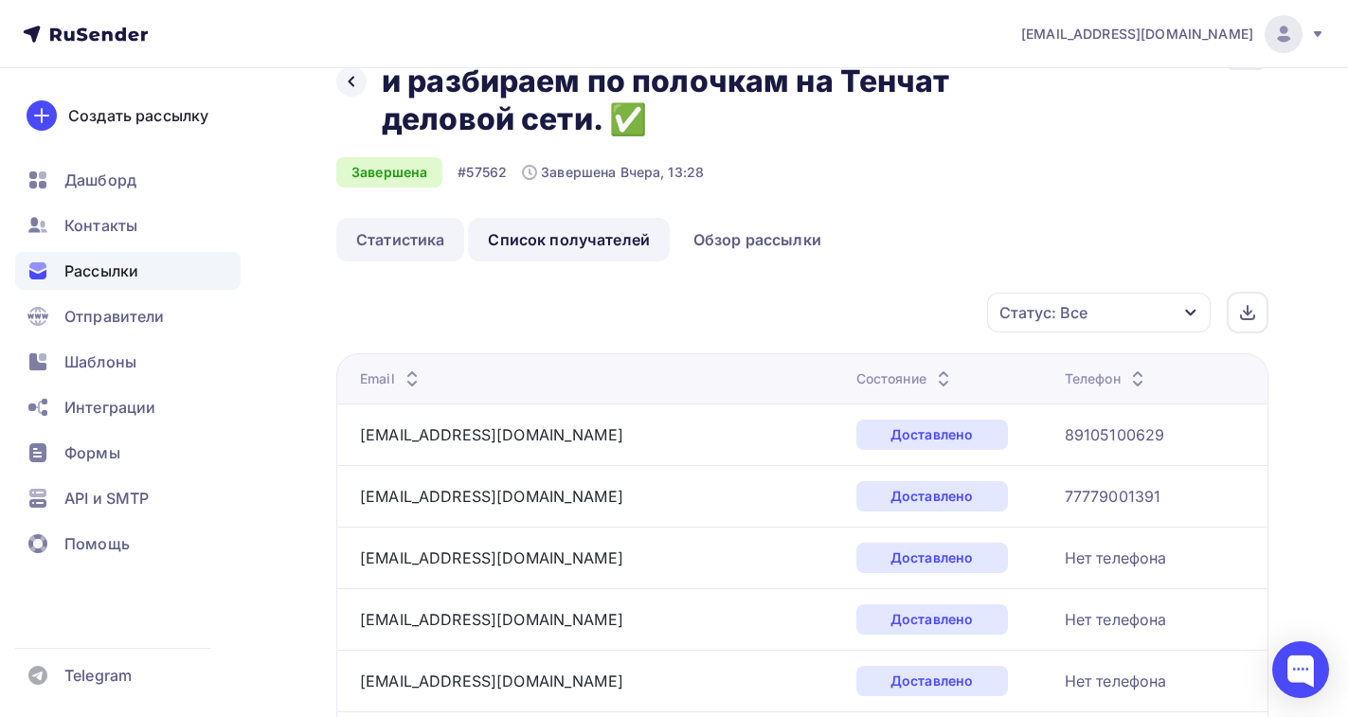
click at [407, 241] on link "Статистика" at bounding box center [400, 240] width 128 height 44
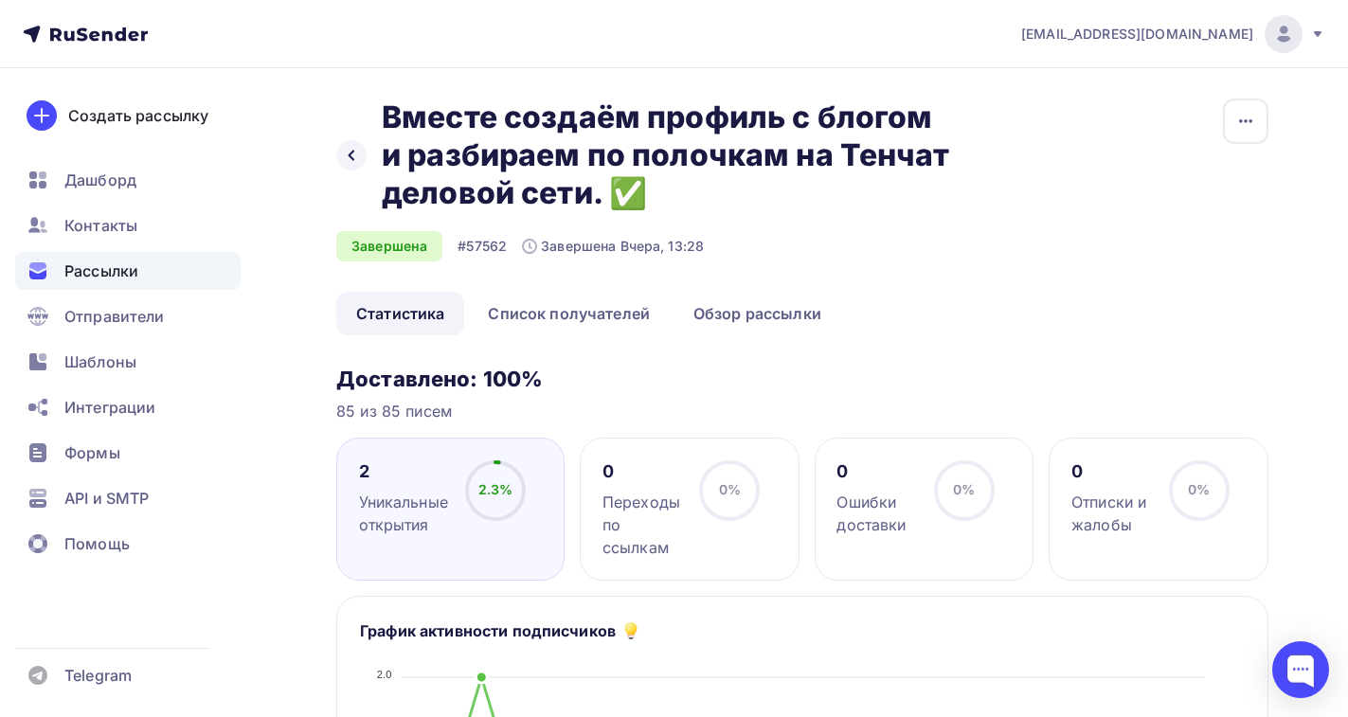
click at [123, 271] on span "Рассылки" at bounding box center [101, 271] width 74 height 23
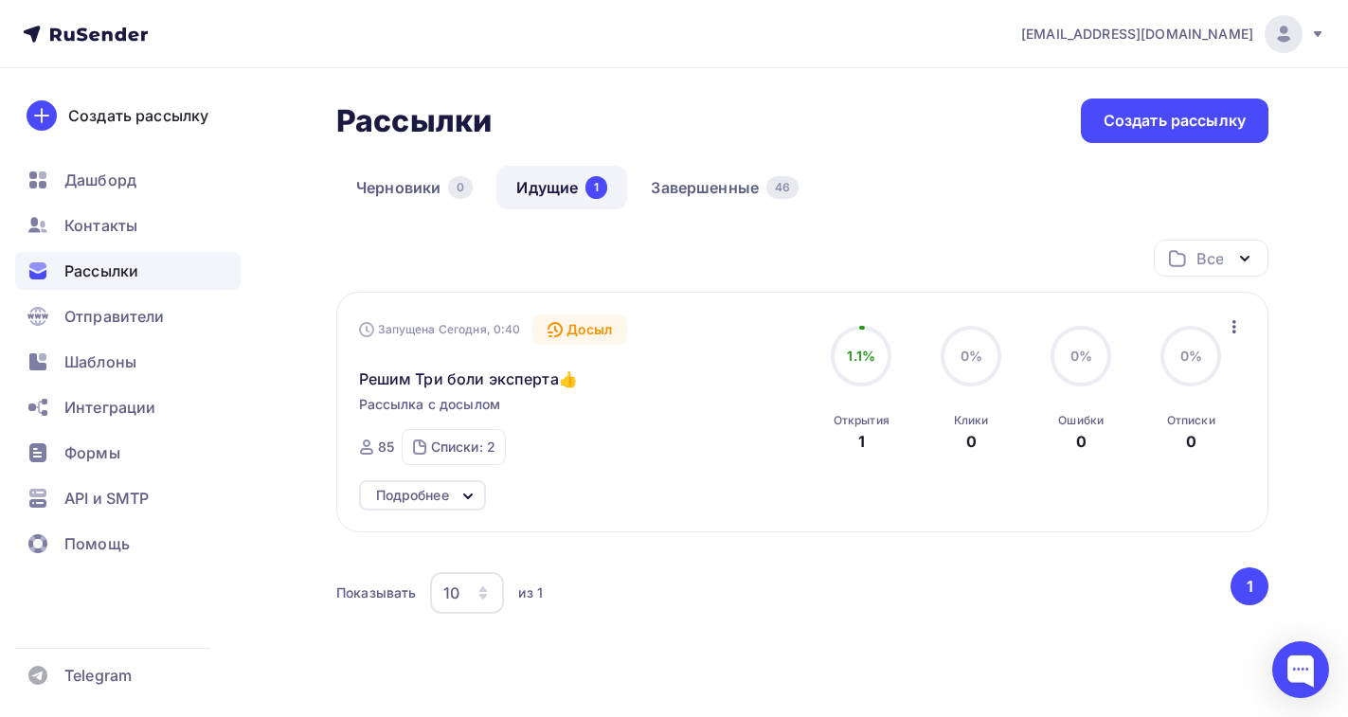
click at [559, 190] on link "Идущие 1" at bounding box center [562, 188] width 131 height 44
click at [105, 180] on span "Дашборд" at bounding box center [100, 180] width 72 height 23
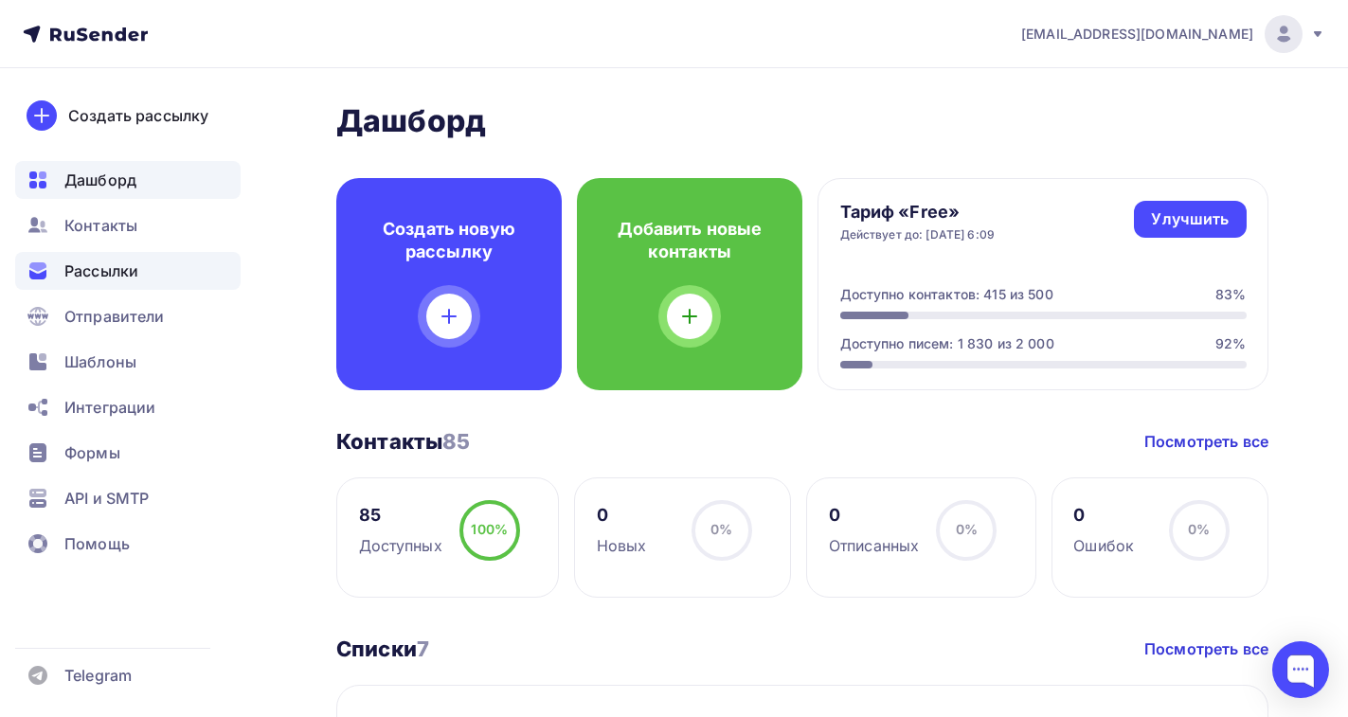
click at [119, 277] on span "Рассылки" at bounding box center [101, 271] width 74 height 23
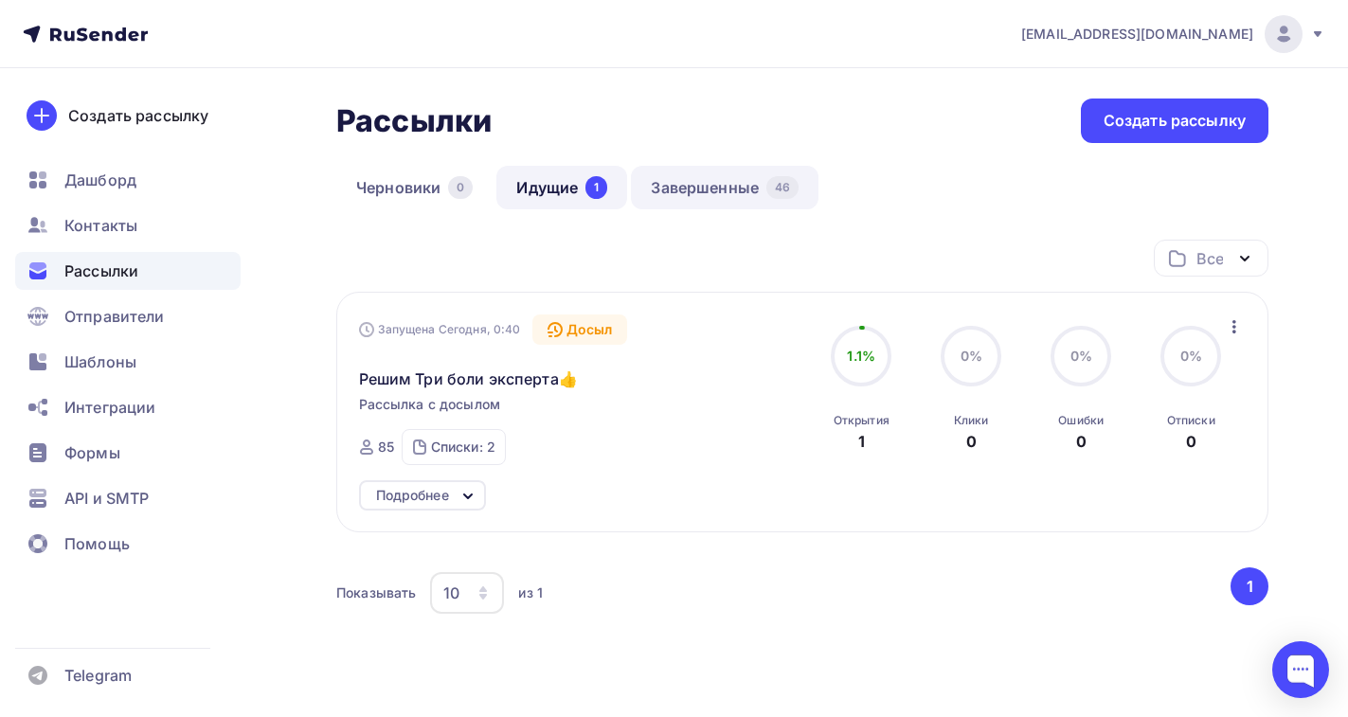
click at [674, 188] on link "Завершенные 46" at bounding box center [725, 188] width 188 height 44
